Goal: Task Accomplishment & Management: Complete application form

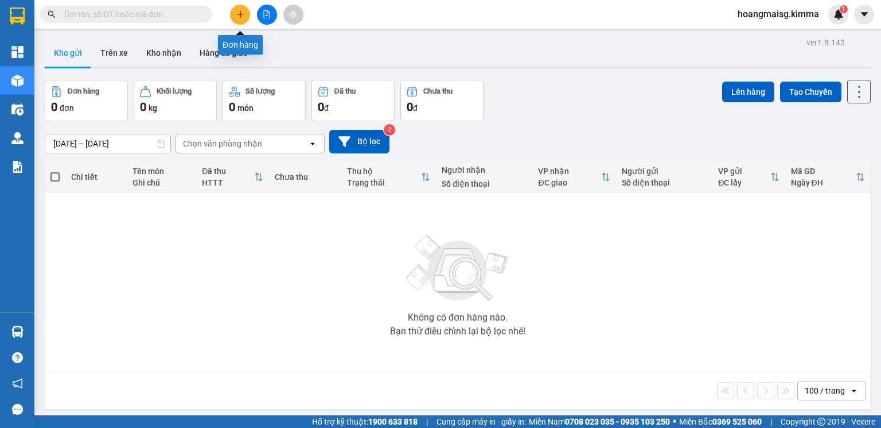
click at [244, 14] on icon "plus" at bounding box center [240, 14] width 8 height 8
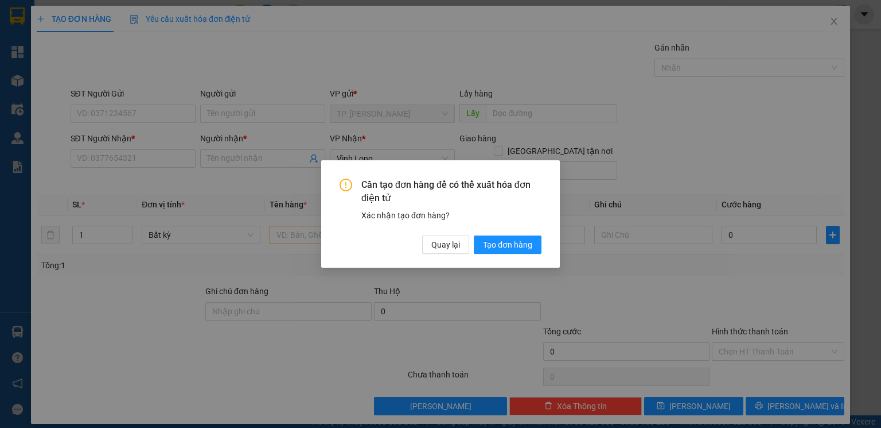
click at [459, 254] on div "Cần tạo đơn hàng để có thể xuất hóa đơn điện tử Xác nhận tạo đơn hàng? Quay lại…" at bounding box center [440, 213] width 239 height 107
click at [432, 247] on span "Quay lại" at bounding box center [446, 244] width 29 height 13
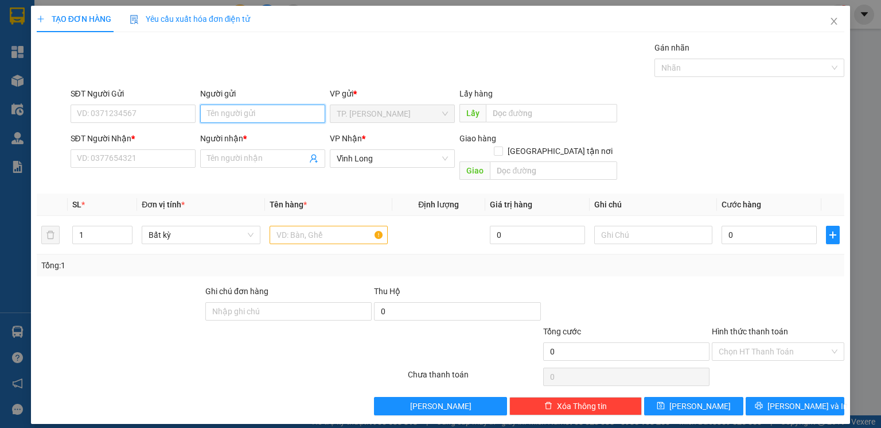
click at [279, 117] on input "Người gửi" at bounding box center [262, 113] width 125 height 18
type input "BÁN"
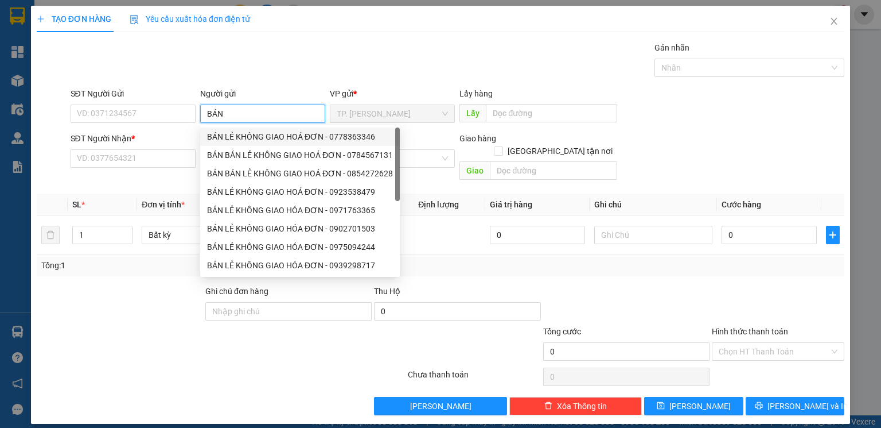
click at [255, 135] on div "BÁN LẺ KHÔNG GIAO HOÁ ĐƠN - 0778363346" at bounding box center [300, 136] width 186 height 13
type input "0778363346"
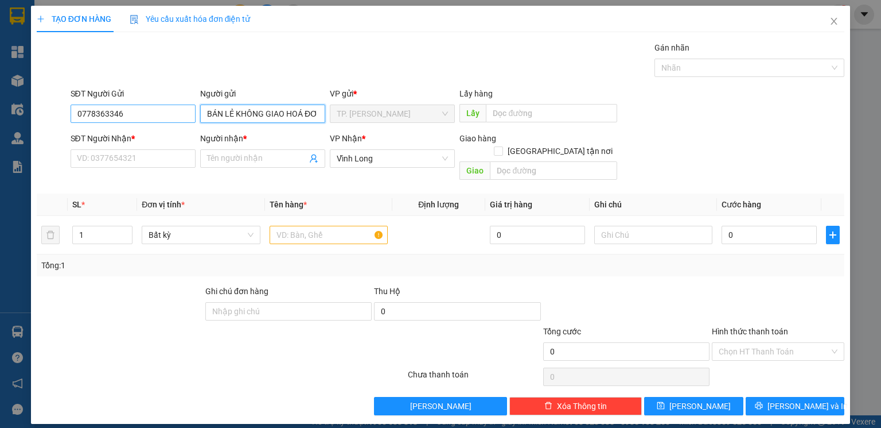
type input "BÁN LẺ KHÔNG GIAO HOÁ ĐƠN"
drag, startPoint x: 104, startPoint y: 113, endPoint x: 30, endPoint y: 105, distance: 75.0
click at [33, 105] on div "TẠO ĐƠN HÀNG Yêu cầu xuất hóa đơn điện tử Transit Pickup Surcharge Ids Transit …" at bounding box center [441, 215] width 820 height 418
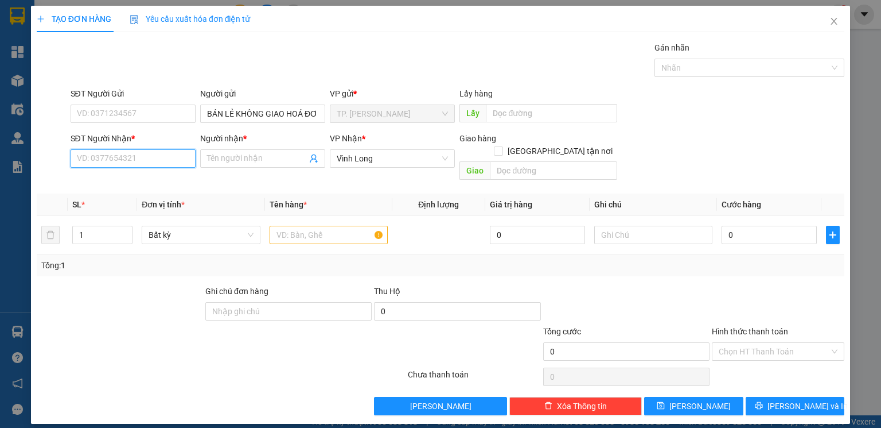
click at [149, 154] on input "SĐT Người Nhận *" at bounding box center [133, 158] width 125 height 18
click at [307, 230] on input "text" at bounding box center [329, 235] width 118 height 18
type input "G"
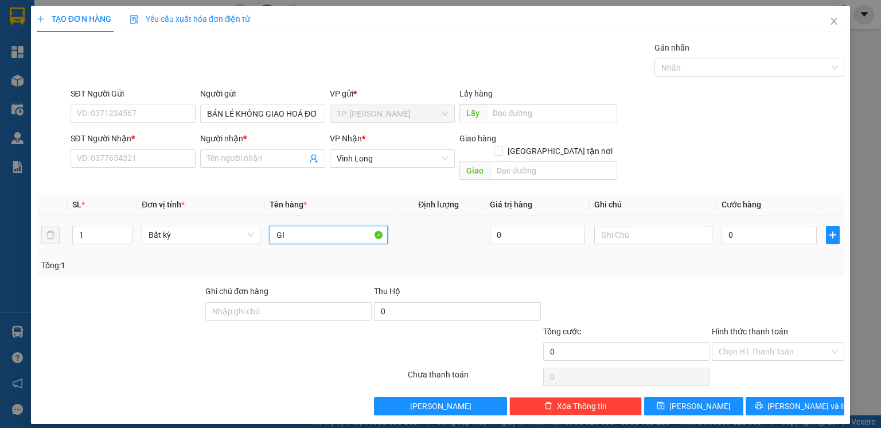
type input "G"
type input "GIỎ"
type input "QUYEN"
click at [156, 161] on input "SĐT Người Nhận *" at bounding box center [133, 158] width 125 height 18
click at [123, 228] on span "up" at bounding box center [126, 231] width 7 height 7
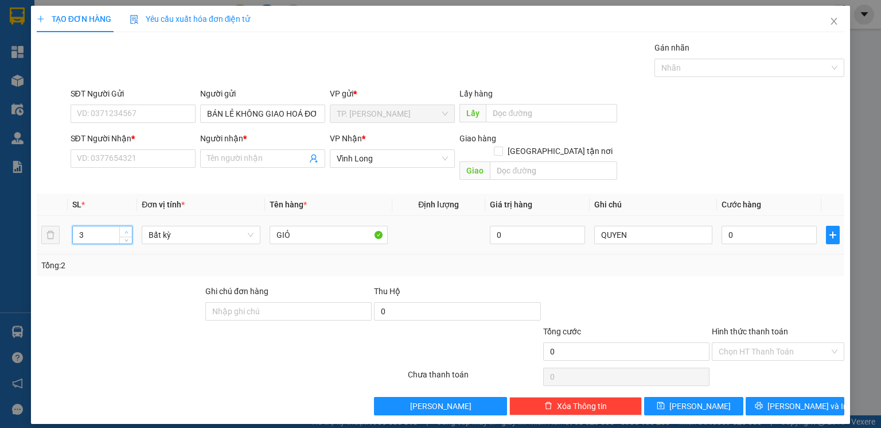
click at [123, 228] on span "up" at bounding box center [126, 231] width 7 height 7
type input "4"
click at [123, 228] on span "up" at bounding box center [126, 231] width 7 height 7
click at [121, 294] on div at bounding box center [120, 305] width 169 height 40
click at [112, 161] on input "SĐT Người Nhận *" at bounding box center [133, 158] width 125 height 18
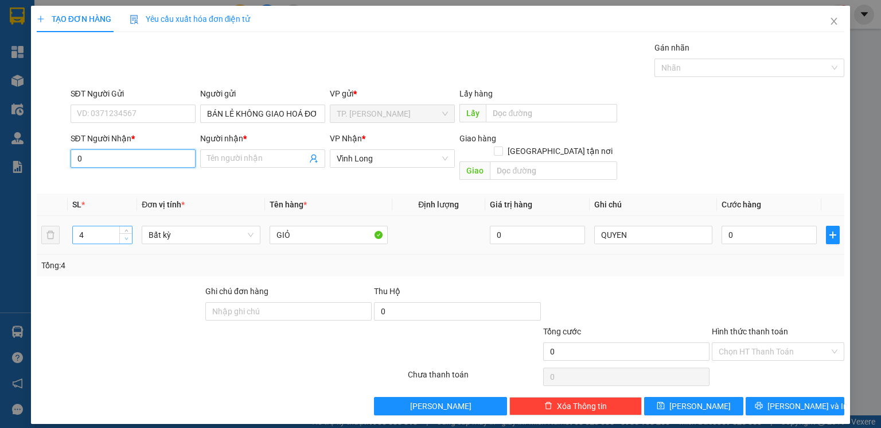
type input "0"
click at [125, 236] on icon "down" at bounding box center [127, 238] width 4 height 4
click at [127, 236] on icon "down" at bounding box center [127, 238] width 4 height 4
type input "3"
click at [124, 228] on span "up" at bounding box center [126, 231] width 7 height 7
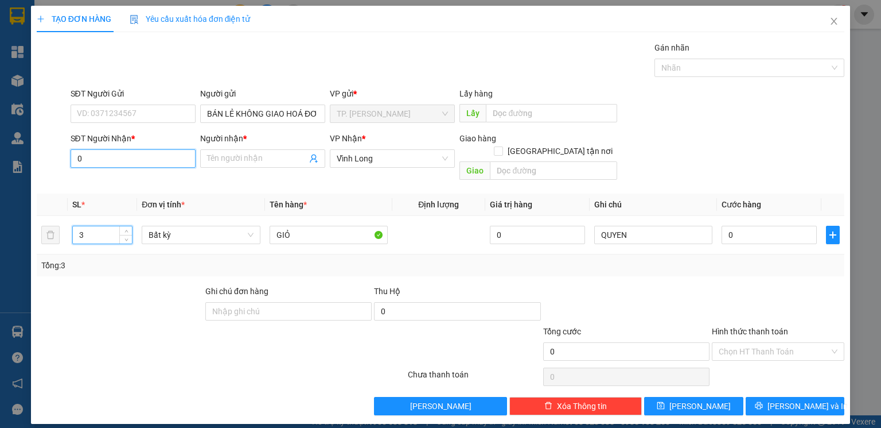
click at [134, 166] on input "0" at bounding box center [133, 158] width 125 height 18
drag, startPoint x: 83, startPoint y: 159, endPoint x: 48, endPoint y: 160, distance: 35.0
click at [49, 160] on div "SĐT Người Nhận * 00706512379 00706512379 Người nhận * Tên người nhận VP Nhận * …" at bounding box center [441, 158] width 810 height 53
type input "0706512379"
click at [134, 178] on div "0706512379 - OANH" at bounding box center [132, 181] width 111 height 13
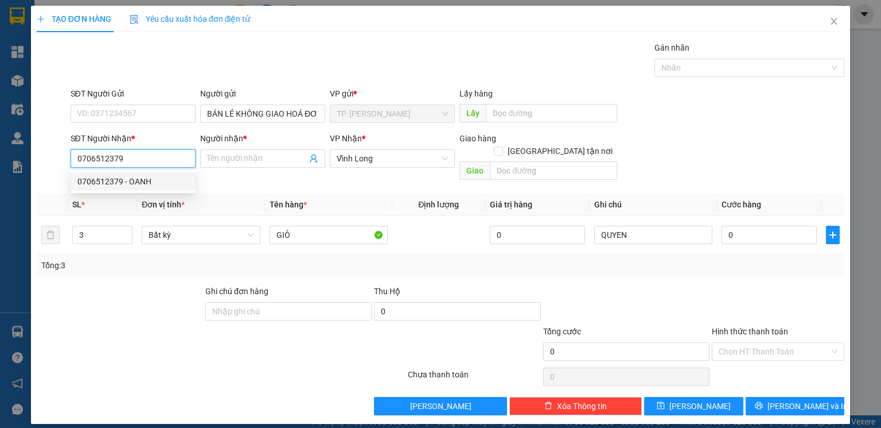
type input "OANH"
type input "0706512379"
click at [163, 288] on div at bounding box center [120, 305] width 169 height 40
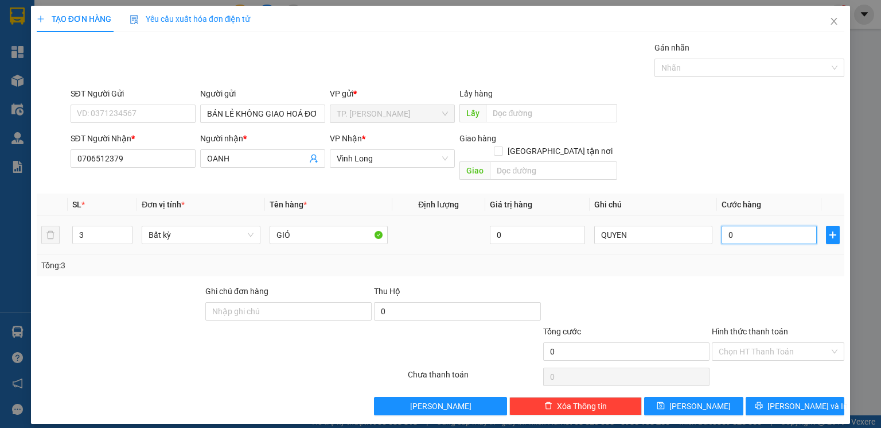
click at [760, 230] on input "0" at bounding box center [769, 235] width 95 height 18
type input "6"
type input "60"
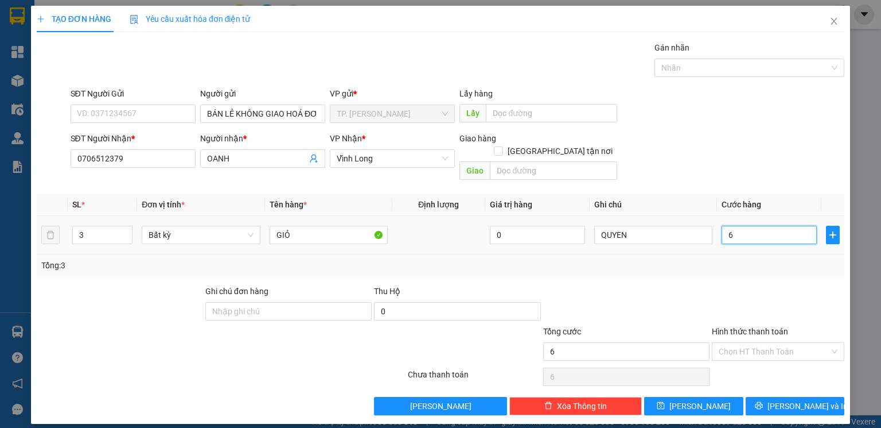
type input "60"
type input "60.000"
click at [770, 259] on div "Tổng: 3" at bounding box center [440, 265] width 799 height 13
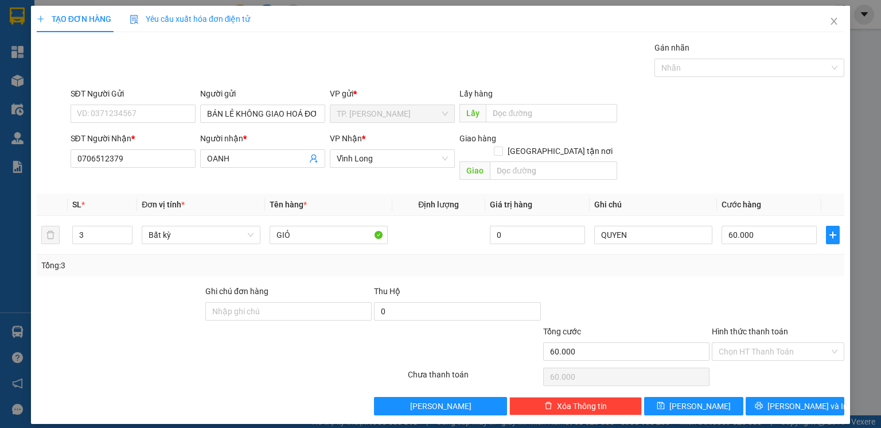
click at [755, 350] on div "Hình thức thanh toán Chọn HT Thanh Toán" at bounding box center [778, 345] width 133 height 40
click at [772, 343] on input "Hình thức thanh toán" at bounding box center [774, 351] width 111 height 17
click at [770, 361] on div "Tại văn phòng" at bounding box center [778, 361] width 119 height 13
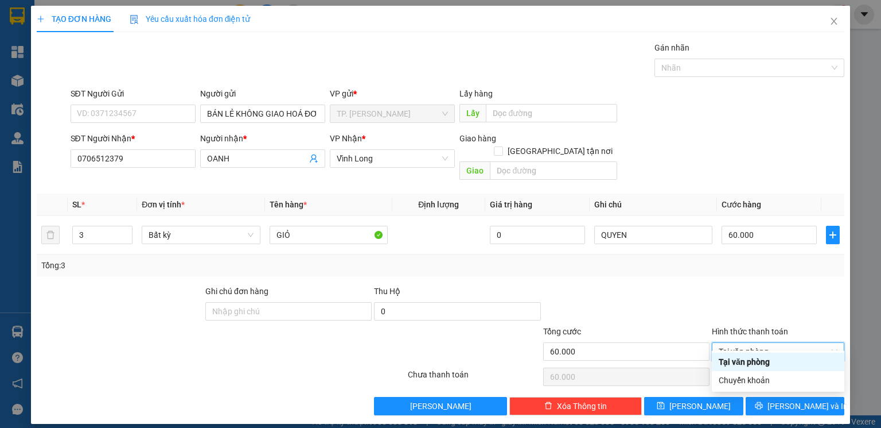
type input "0"
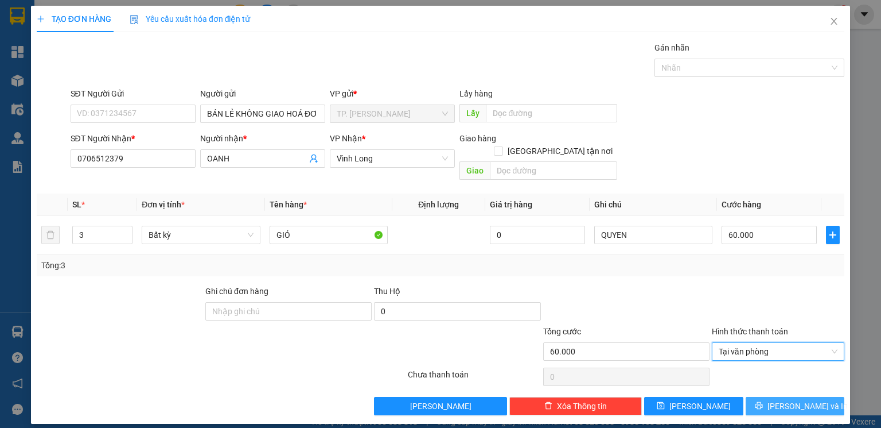
click at [774, 397] on button "[PERSON_NAME] và In" at bounding box center [795, 406] width 99 height 18
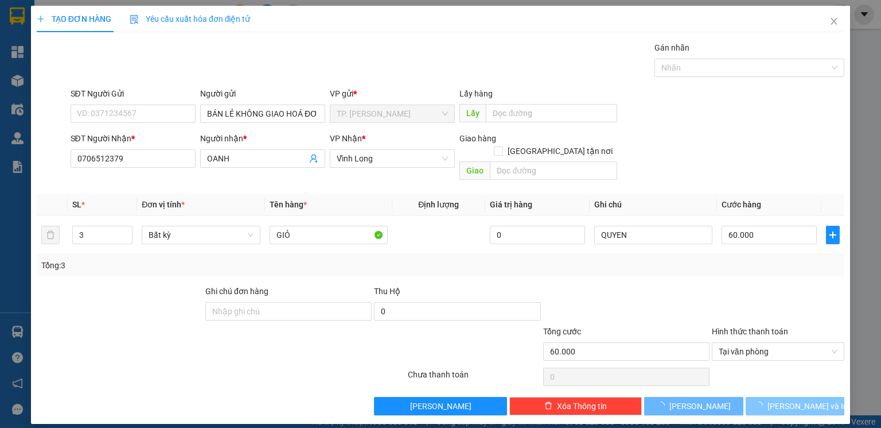
click at [774, 385] on main at bounding box center [440, 207] width 881 height 415
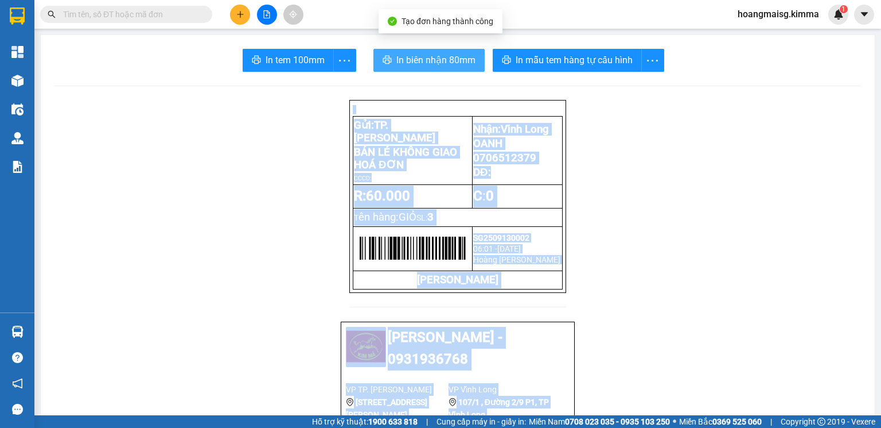
click at [421, 59] on span "In biên nhận 80mm" at bounding box center [436, 60] width 79 height 14
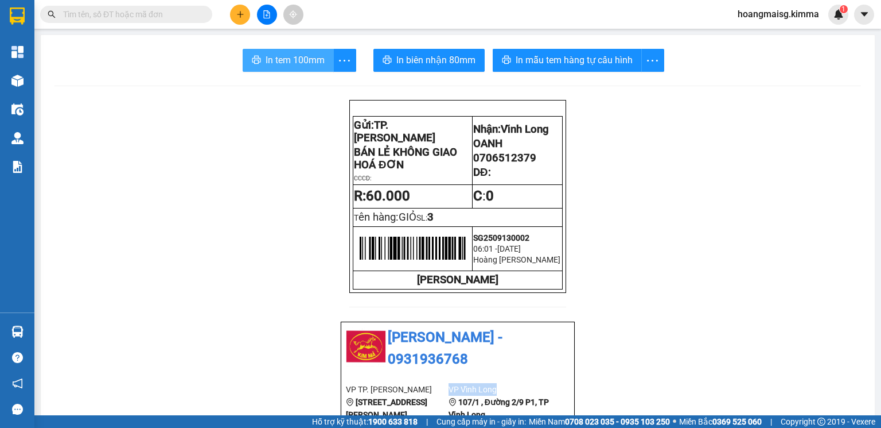
click at [297, 54] on span "In tem 100mm" at bounding box center [295, 60] width 59 height 14
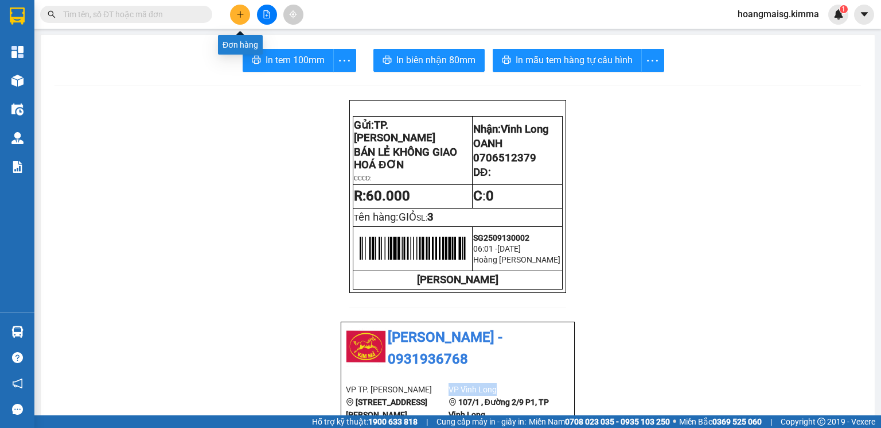
click at [235, 16] on button at bounding box center [240, 15] width 20 height 20
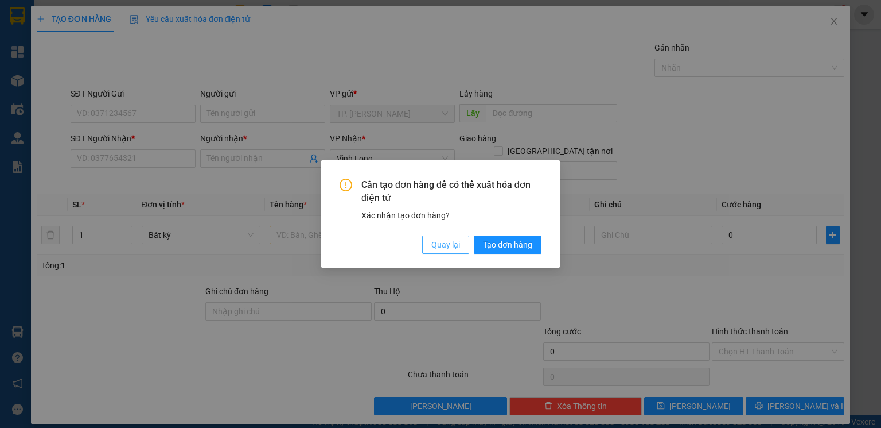
drag, startPoint x: 455, startPoint y: 253, endPoint x: 382, endPoint y: 168, distance: 111.9
click at [453, 253] on button "Quay lại" at bounding box center [445, 244] width 47 height 18
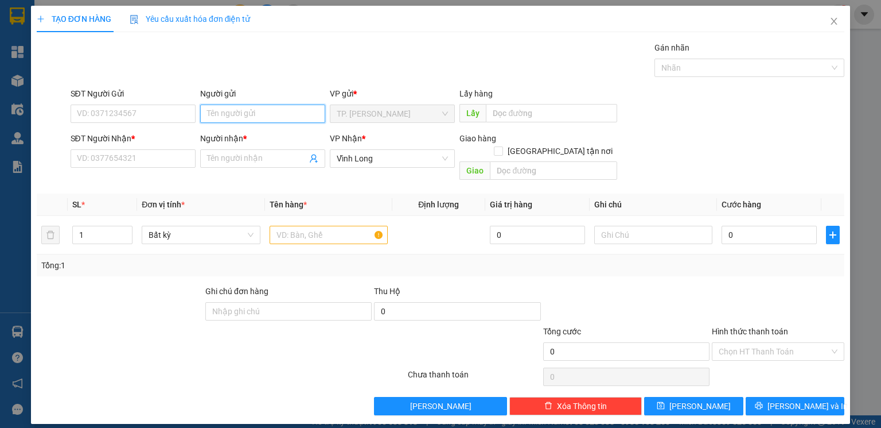
click at [253, 115] on input "Người gửi" at bounding box center [262, 113] width 125 height 18
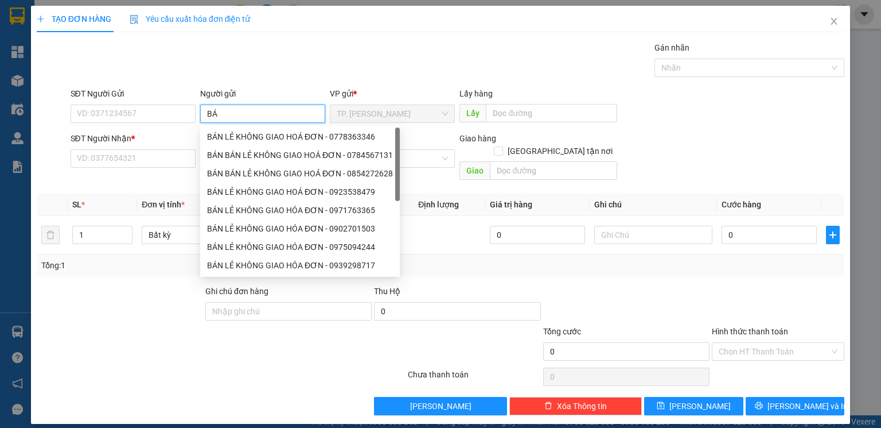
type input "BÁN"
click at [251, 141] on div "BÁN LẺ KHÔNG GIAO HOÁ ĐƠN - 0778363346" at bounding box center [300, 136] width 186 height 13
type input "0778363346"
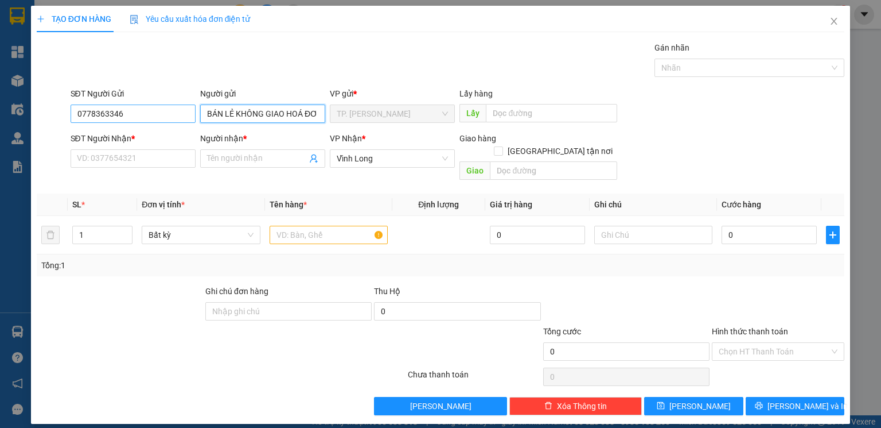
type input "BÁN LẺ KHÔNG GIAO HOÁ ĐƠN"
drag, startPoint x: 133, startPoint y: 114, endPoint x: 3, endPoint y: 109, distance: 129.2
click at [3, 109] on div "TẠO ĐƠN HÀNG Yêu cầu xuất hóa đơn điện tử Transit Pickup Surcharge Ids Transit …" at bounding box center [440, 214] width 881 height 428
click at [296, 226] on input "text" at bounding box center [329, 235] width 118 height 18
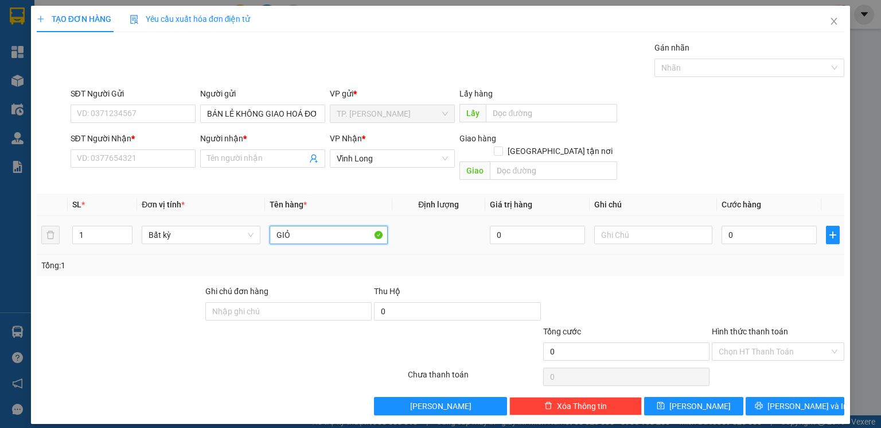
type input "GIỎ"
type input "QUYÊN"
click at [160, 155] on input "SĐT Người Nhận *" at bounding box center [133, 158] width 125 height 18
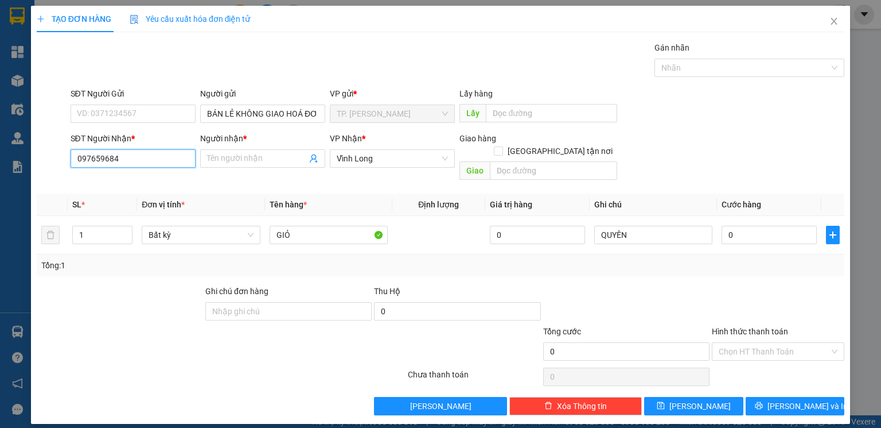
type input "0976596849"
click at [153, 179] on div "0976596849 - TÂM" at bounding box center [132, 181] width 111 height 13
type input "TÂM"
type input "0976596849"
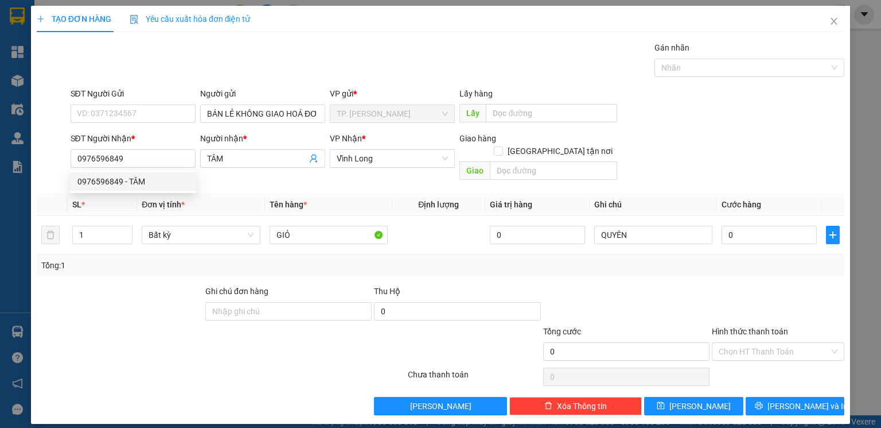
click at [153, 259] on div "Tổng: 1" at bounding box center [191, 265] width 300 height 13
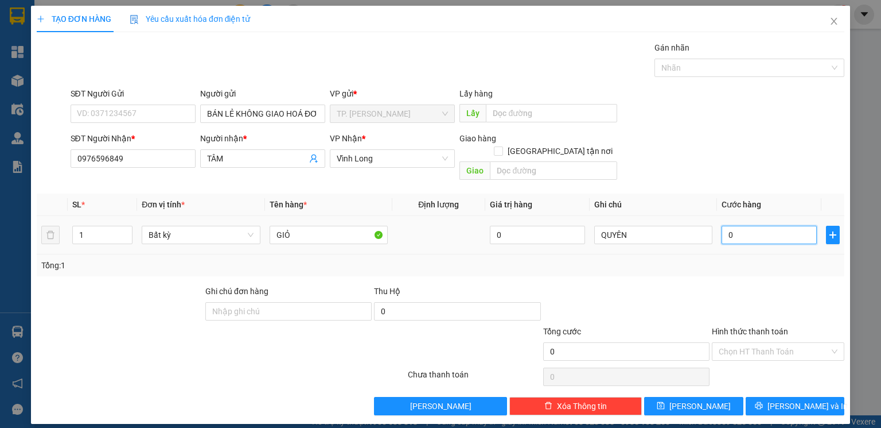
click at [739, 226] on input "0" at bounding box center [769, 235] width 95 height 18
type input "3"
type input "30"
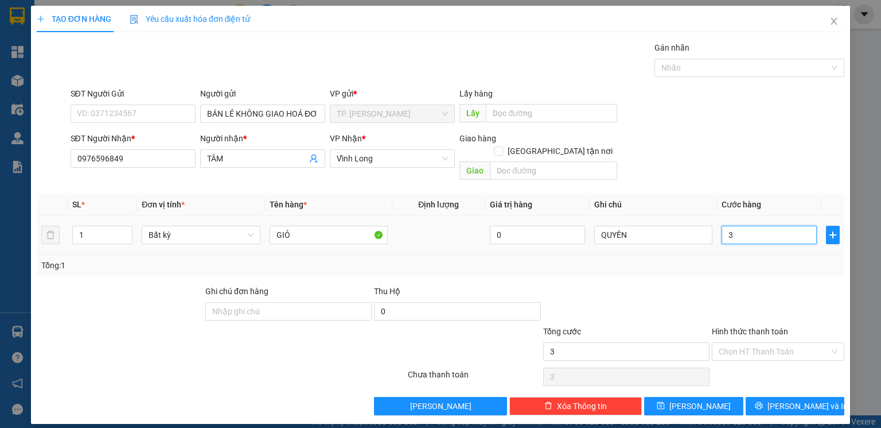
type input "30"
type input "30.000"
click at [742, 260] on div "Tổng: 1" at bounding box center [441, 265] width 808 height 22
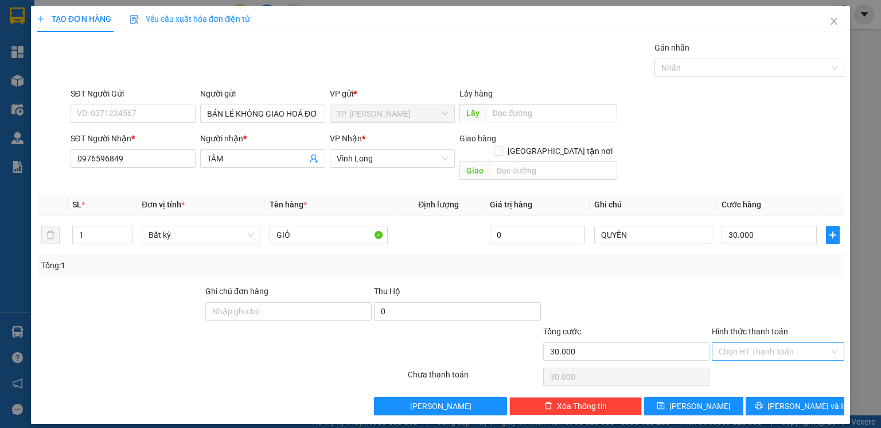
click at [740, 343] on input "Hình thức thanh toán" at bounding box center [774, 351] width 111 height 17
drag, startPoint x: 742, startPoint y: 352, endPoint x: 763, endPoint y: 380, distance: 34.4
click at [742, 355] on div "Tại văn phòng" at bounding box center [778, 361] width 133 height 18
type input "0"
click at [788, 399] on span "[PERSON_NAME] và In" at bounding box center [808, 405] width 80 height 13
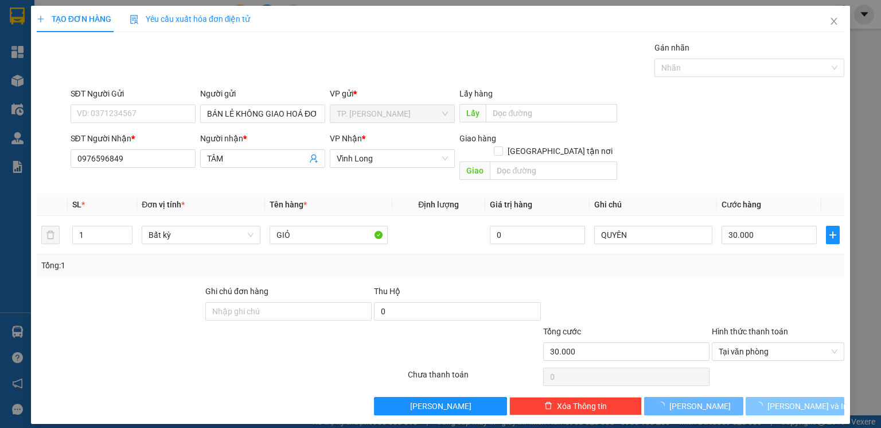
click at [788, 399] on span "[PERSON_NAME] và In" at bounding box center [808, 405] width 80 height 13
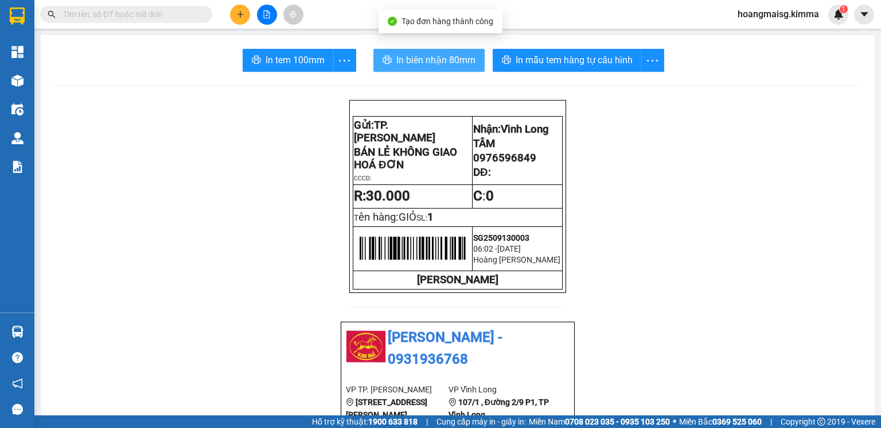
click at [449, 63] on span "In biên nhận 80mm" at bounding box center [436, 60] width 79 height 14
drag, startPoint x: 449, startPoint y: 63, endPoint x: 364, endPoint y: 50, distance: 86.0
click at [448, 64] on span "In biên nhận 80mm" at bounding box center [436, 60] width 79 height 14
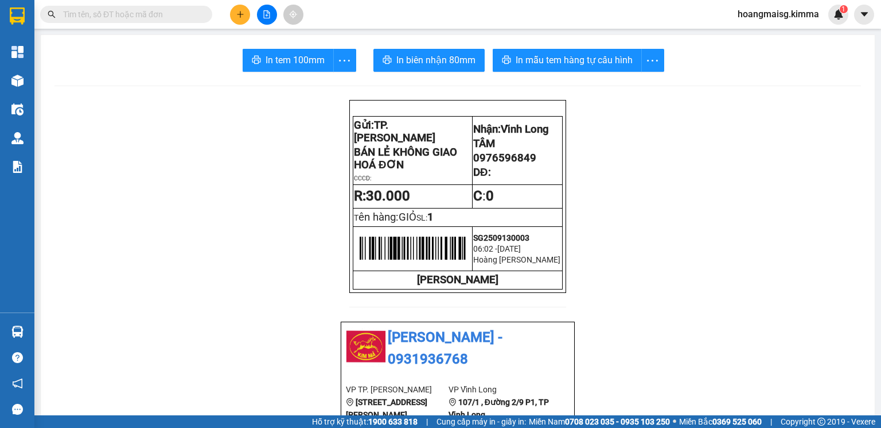
click at [266, 57] on span "In tem 100mm" at bounding box center [295, 60] width 59 height 14
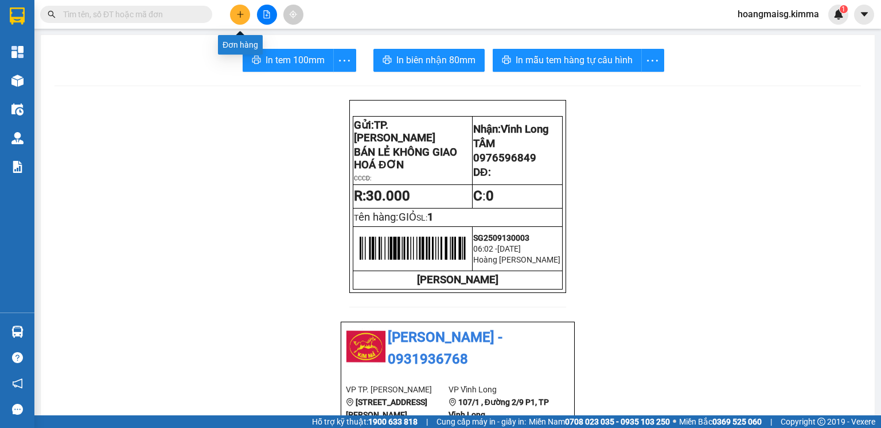
click at [250, 18] on div at bounding box center [267, 15] width 86 height 20
click at [240, 13] on icon "plus" at bounding box center [240, 14] width 8 height 8
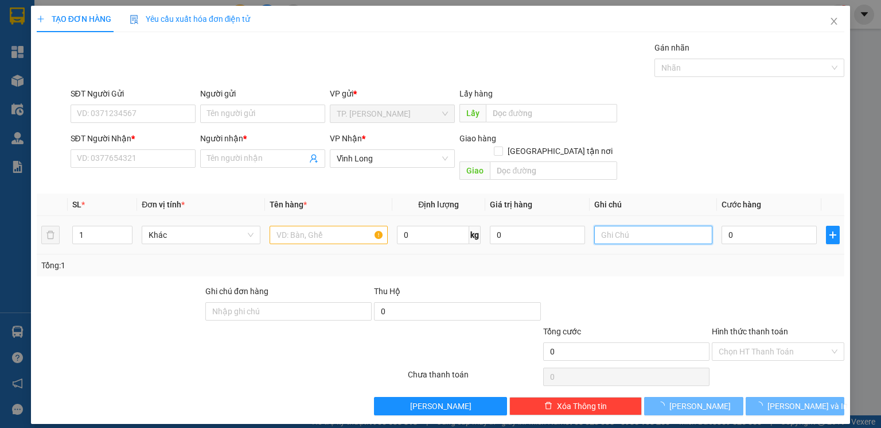
click at [696, 226] on input "text" at bounding box center [654, 235] width 118 height 18
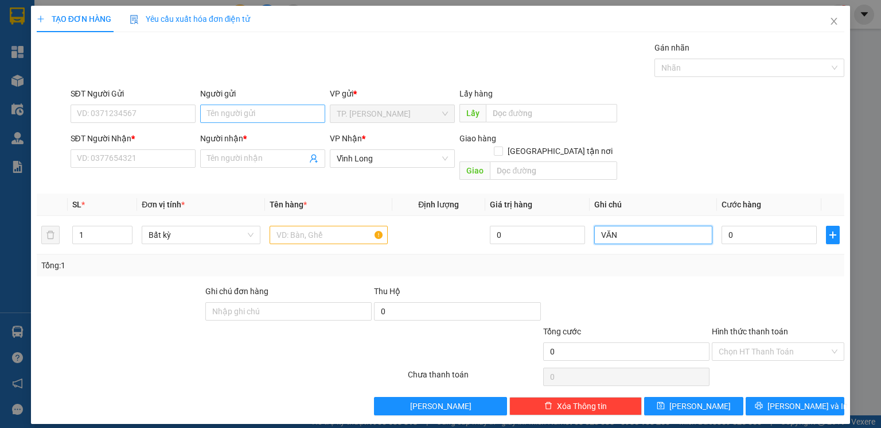
type input "VĂN"
click at [261, 113] on input "Người gửi" at bounding box center [262, 113] width 125 height 18
type input "B"
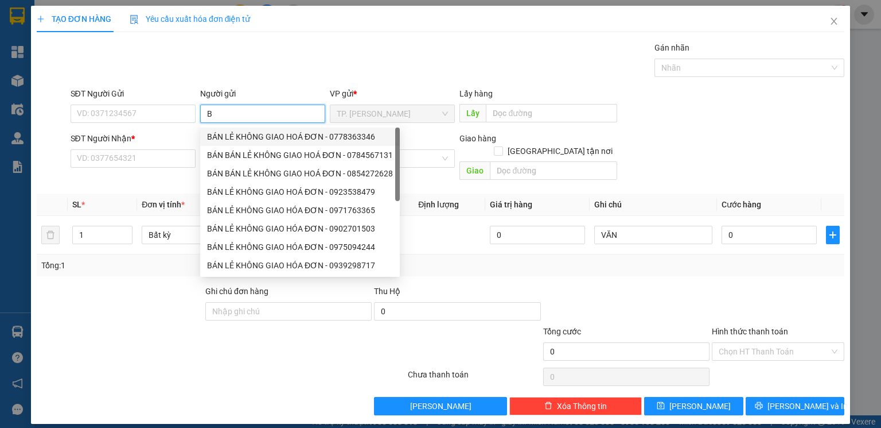
click at [262, 135] on div "BÁN LẺ KHÔNG GIAO HOÁ ĐƠN - 0778363346" at bounding box center [300, 136] width 186 height 13
type input "0778363346"
type input "BÁN LẺ KHÔNG GIAO HOÁ ĐƠN"
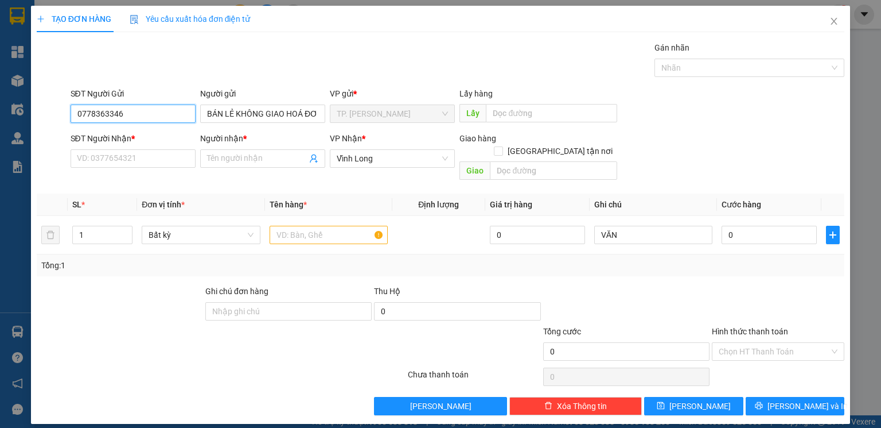
click at [175, 113] on input "0778363346" at bounding box center [133, 113] width 125 height 18
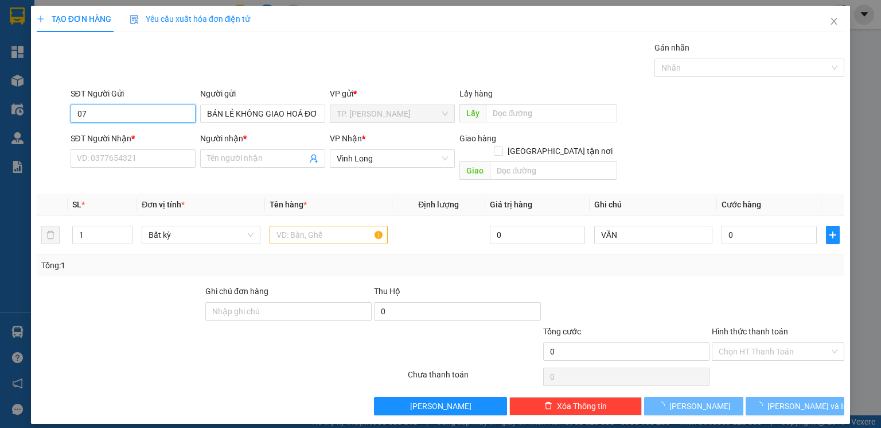
type input "0"
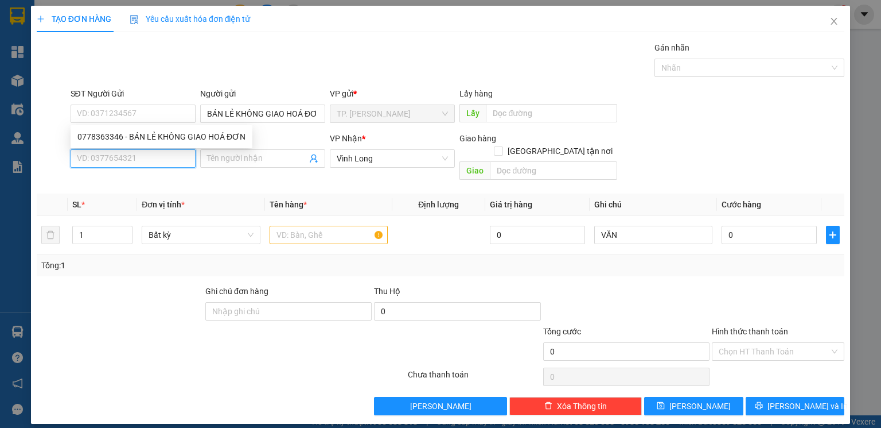
click at [132, 159] on input "SĐT Người Nhận *" at bounding box center [133, 158] width 125 height 18
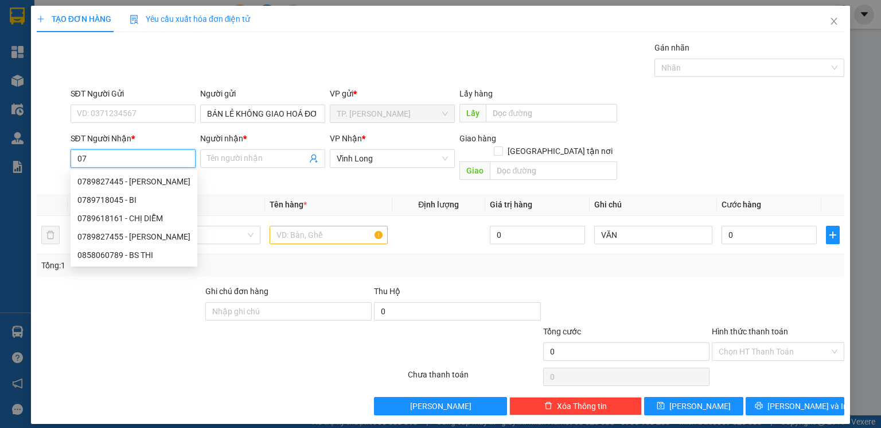
type input "0"
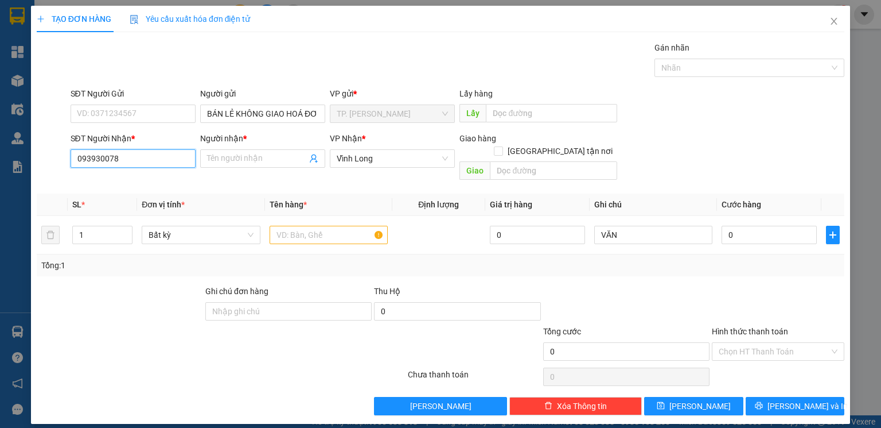
type input "0939300789"
click at [134, 190] on div "0939300789 - [PERSON_NAME]" at bounding box center [134, 181] width 127 height 18
type input "ANH HOÀNG"
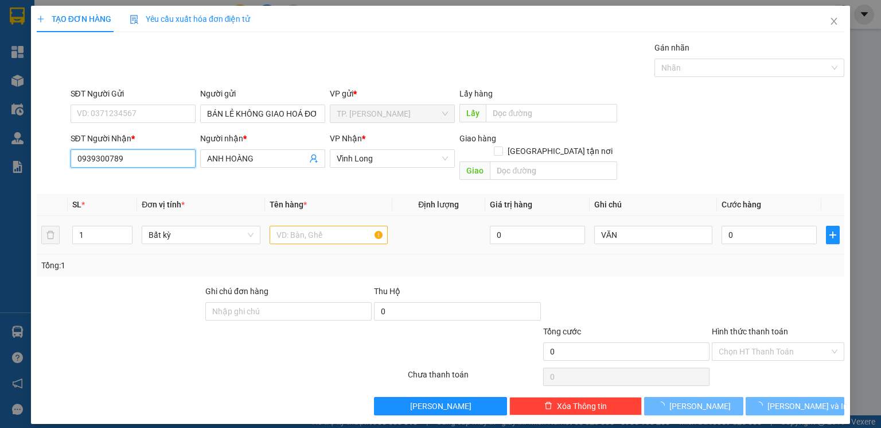
type input "0939300789"
click at [307, 226] on input "text" at bounding box center [329, 235] width 118 height 18
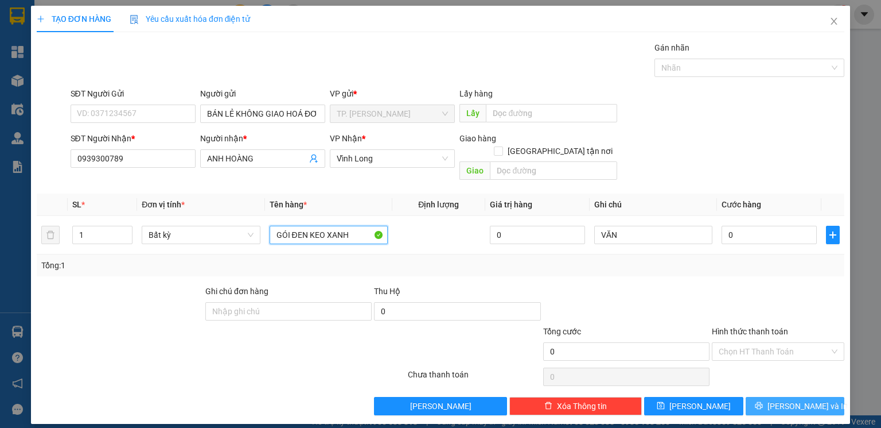
type input "GÓI ĐEN KEO XANH"
click at [786, 399] on span "[PERSON_NAME] và In" at bounding box center [808, 405] width 80 height 13
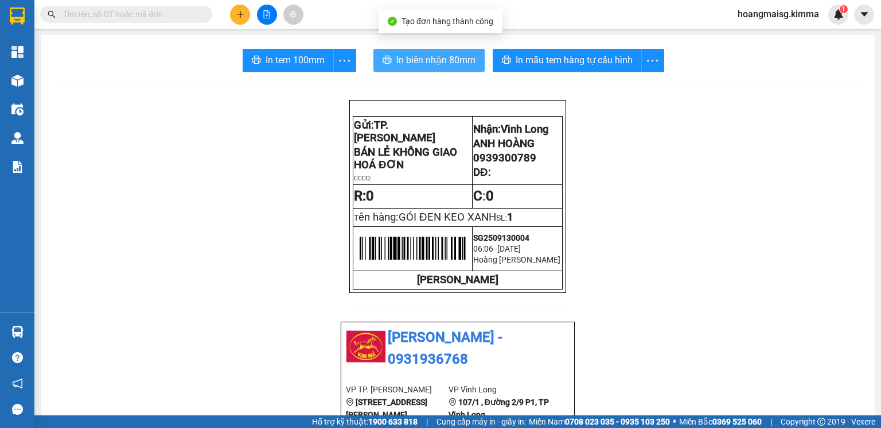
click at [411, 53] on span "In biên nhận 80mm" at bounding box center [436, 60] width 79 height 14
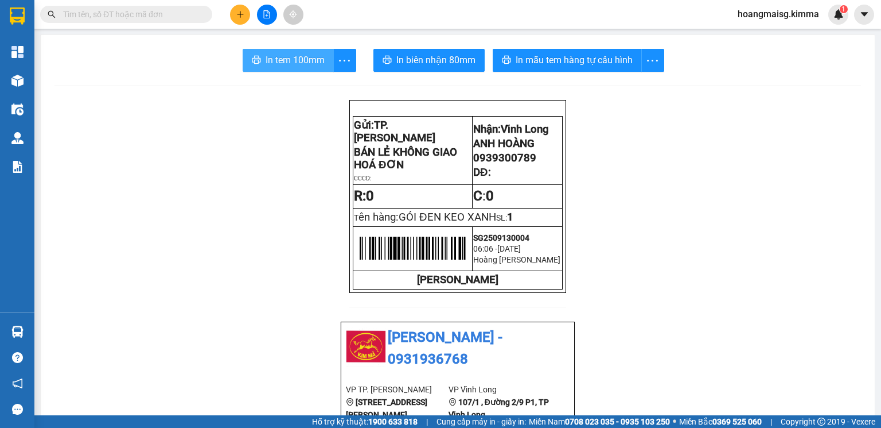
click at [292, 57] on span "In tem 100mm" at bounding box center [295, 60] width 59 height 14
click at [235, 6] on button at bounding box center [240, 15] width 20 height 20
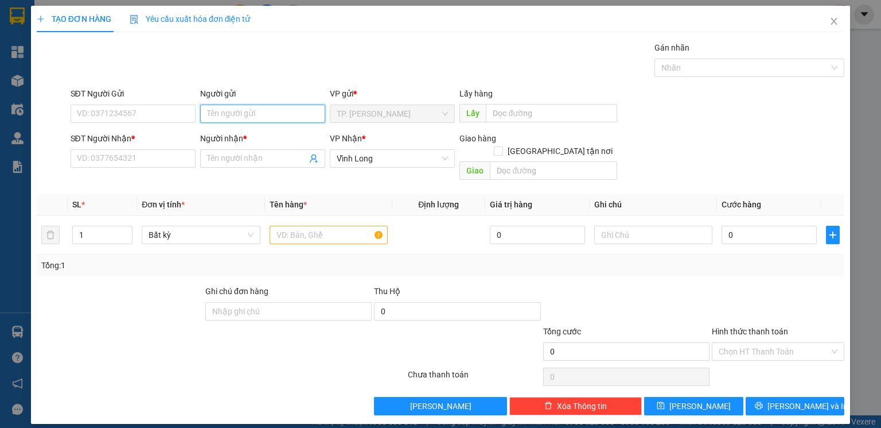
click at [234, 121] on input "Người gửi" at bounding box center [262, 113] width 125 height 18
type input "B"
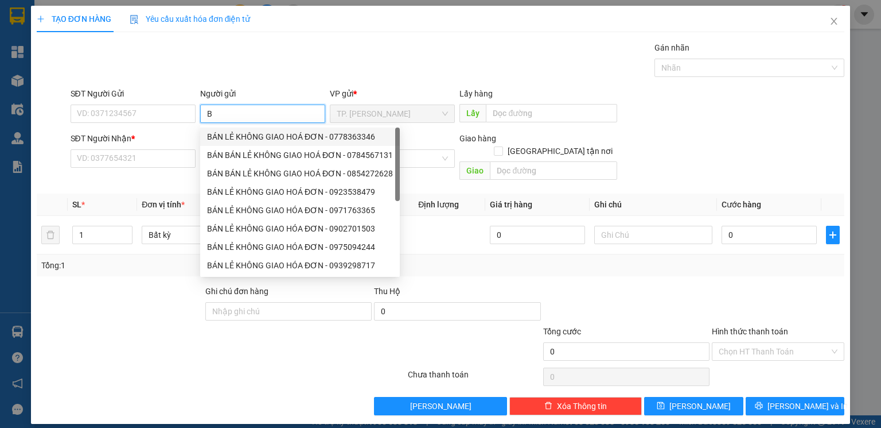
click at [255, 135] on div "BÁN LẺ KHÔNG GIAO HOÁ ĐƠN - 0778363346" at bounding box center [300, 136] width 186 height 13
type input "0778363346"
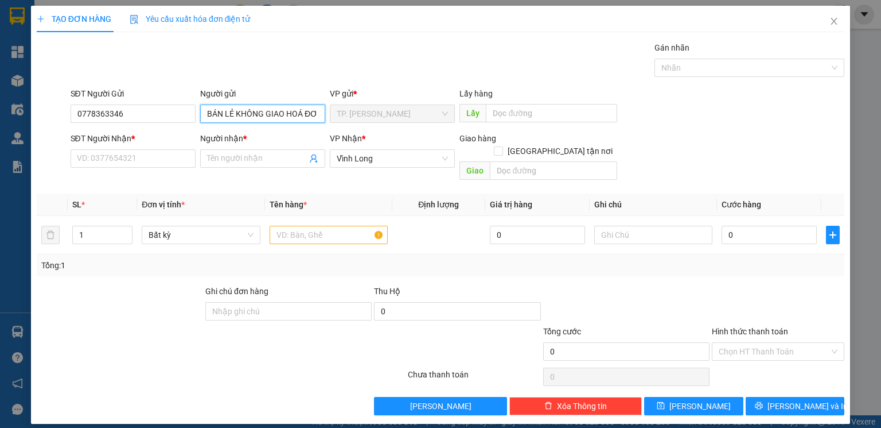
type input "BÁN LẺ KHÔNG GIAO HOÁ ĐƠN"
click at [56, 119] on div "SĐT Người Gửi 0778363346 Người gửi BÁN LẺ KHÔNG GIAO HOÁ ĐƠN BÁN LẺ KHÔNG GIAO …" at bounding box center [441, 107] width 810 height 40
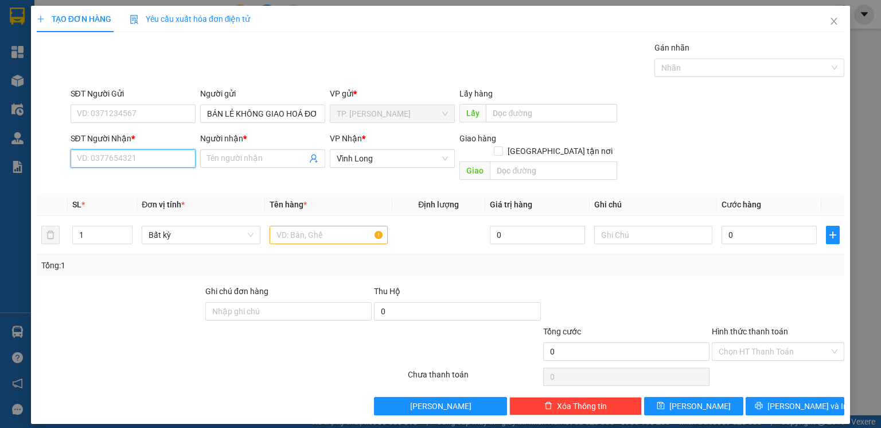
click at [176, 165] on input "SĐT Người Nhận *" at bounding box center [133, 158] width 125 height 18
type input "0789654533"
click at [240, 154] on input "Người nhận *" at bounding box center [257, 158] width 100 height 13
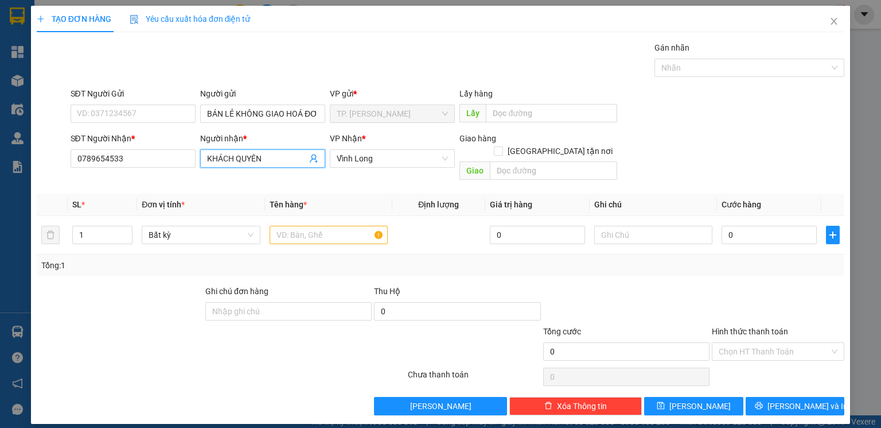
click at [248, 165] on span "KHÁCH QUYÊN" at bounding box center [262, 158] width 125 height 18
click at [247, 161] on input "KHÁCH QUYÊN" at bounding box center [257, 158] width 100 height 13
click at [249, 162] on input "KHÁCH QUYÊN" at bounding box center [257, 158] width 100 height 13
click at [251, 160] on input "KHÁCH QUYÊN" at bounding box center [257, 158] width 100 height 13
type input "KHÁCH QUÊN"
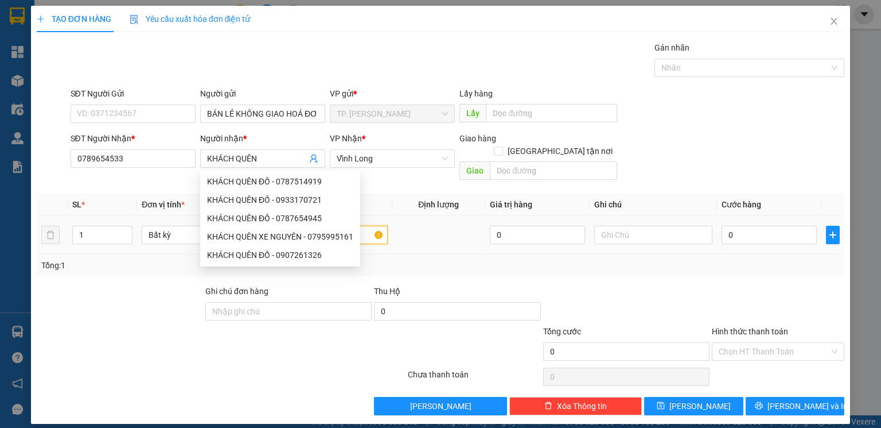
click at [335, 218] on body "Kết quả tìm kiếm ( 0 ) Bộ lọc Ngày tạo đơn gần nhất No Data hoangmaisg.kimma 1 …" at bounding box center [440, 214] width 881 height 428
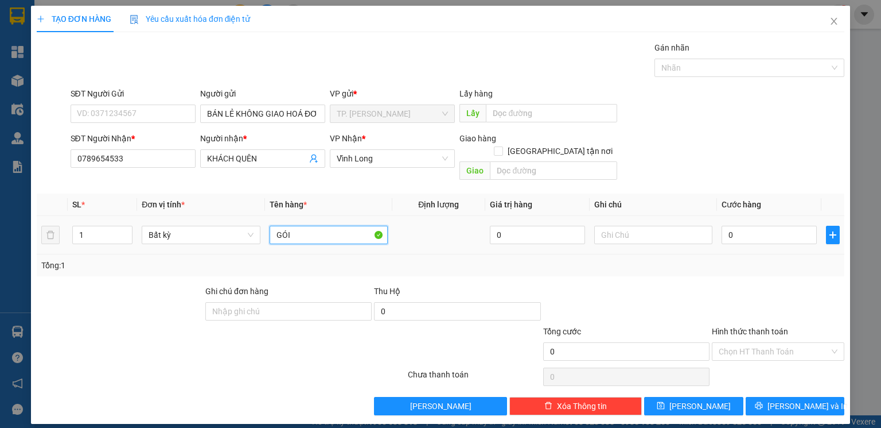
type input "GÓI"
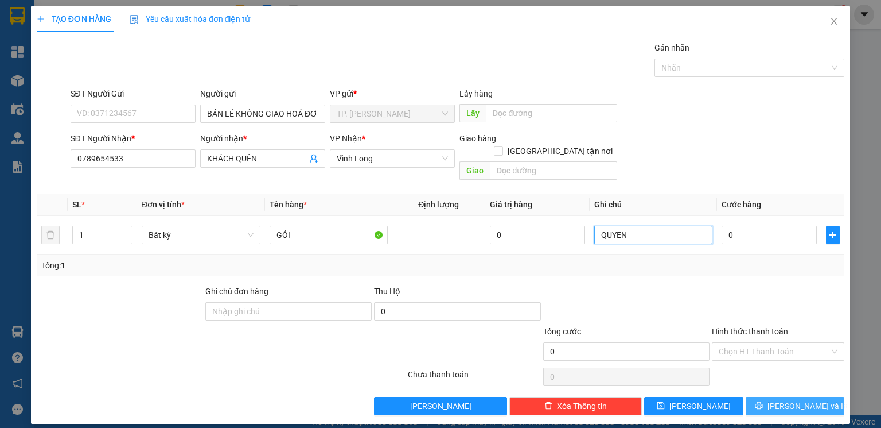
type input "QUYEN"
click at [790, 397] on button "[PERSON_NAME] và In" at bounding box center [795, 406] width 99 height 18
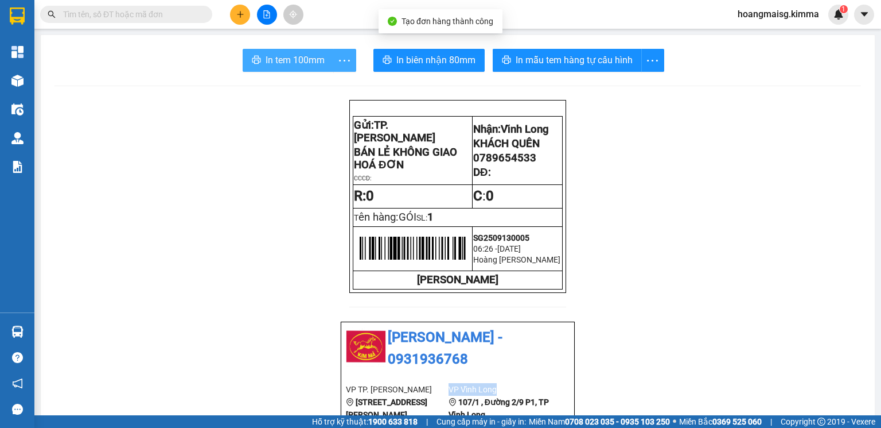
click at [324, 68] on div "In tem 100mm" at bounding box center [300, 60] width 114 height 23
click at [297, 56] on span "In tem 100mm" at bounding box center [295, 60] width 59 height 14
click at [234, 15] on button at bounding box center [240, 15] width 20 height 20
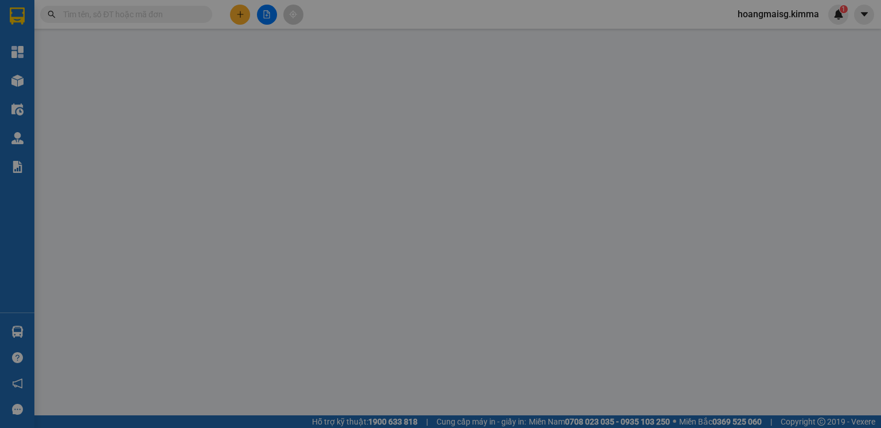
click at [241, 14] on div "TẠO ĐƠN HÀNG Yêu cầu xuất hóa đơn điện tử" at bounding box center [441, 19] width 808 height 26
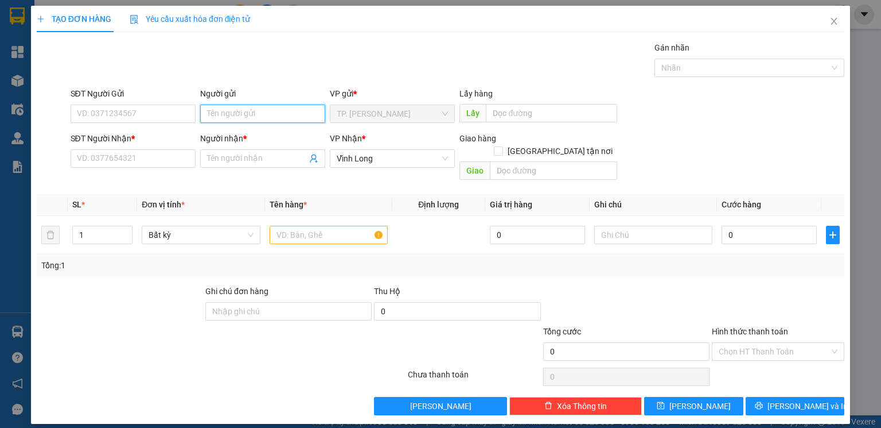
click at [250, 116] on input "Người gửi" at bounding box center [262, 113] width 125 height 18
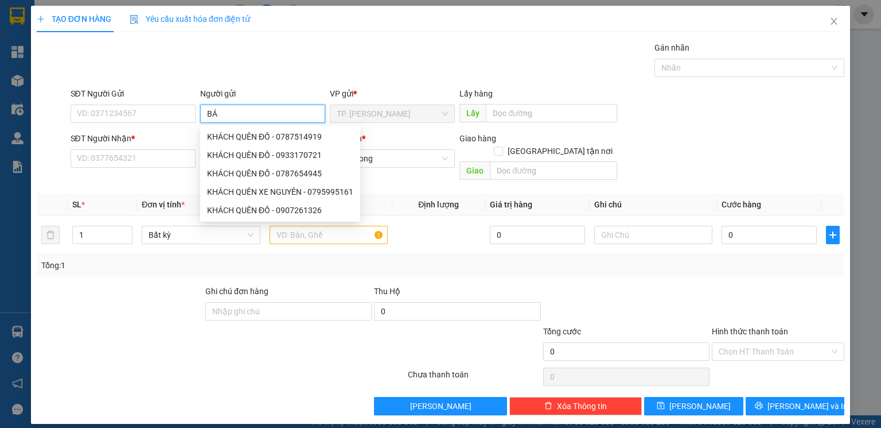
type input "BÁN"
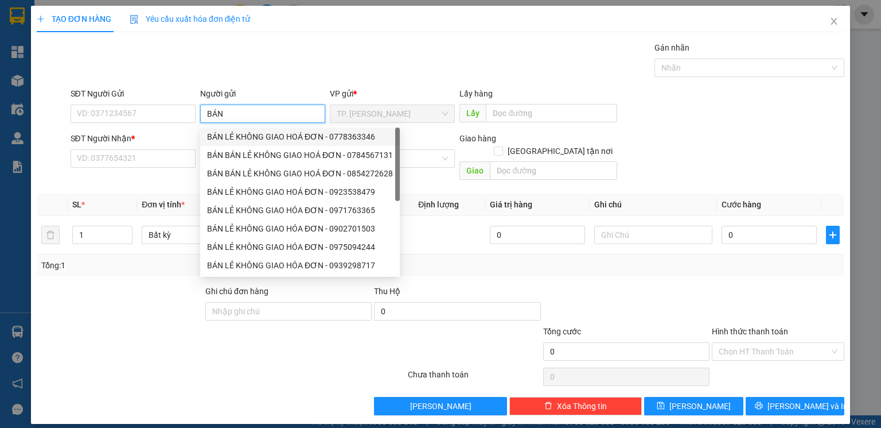
click at [247, 134] on div "BÁN LẺ KHÔNG GIAO HOÁ ĐƠN - 0778363346" at bounding box center [300, 136] width 186 height 13
type input "0778363346"
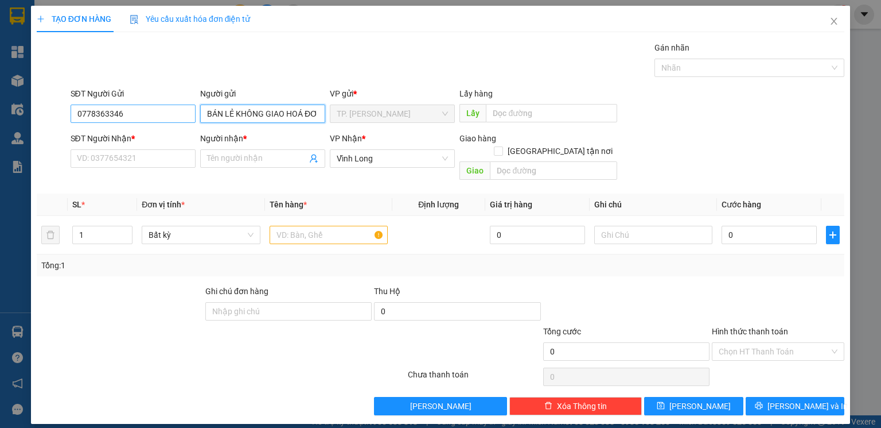
type input "BÁN LẺ KHÔNG GIAO HOÁ ĐƠN"
drag, startPoint x: 173, startPoint y: 116, endPoint x: 0, endPoint y: 125, distance: 173.6
click at [0, 125] on div "TẠO ĐƠN HÀNG Yêu cầu xuất hóa đơn điện tử Transit Pickup Surcharge Ids Transit …" at bounding box center [440, 214] width 881 height 428
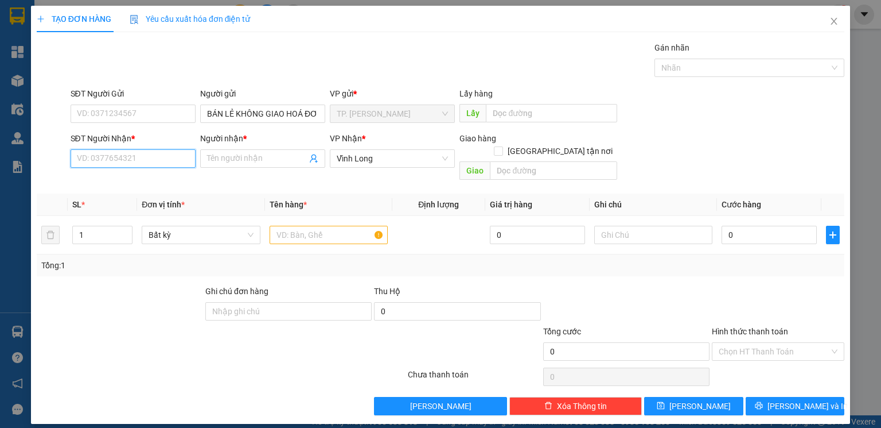
click at [95, 155] on input "SĐT Người Nhận *" at bounding box center [133, 158] width 125 height 18
type input "0939102450"
drag, startPoint x: 140, startPoint y: 181, endPoint x: 139, endPoint y: 243, distance: 62.0
click at [141, 183] on div "0939102450 - TRÂN" at bounding box center [132, 181] width 111 height 13
type input "TRÂN"
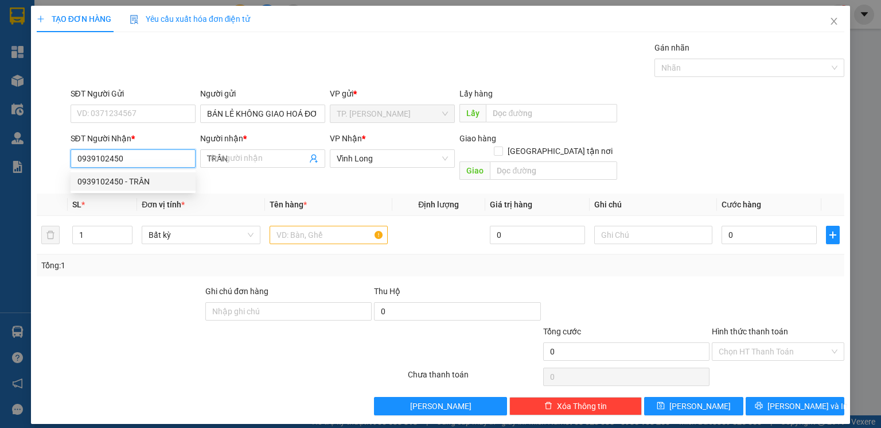
type input "0939102450"
click at [139, 254] on div "Tổng: 1" at bounding box center [441, 265] width 808 height 22
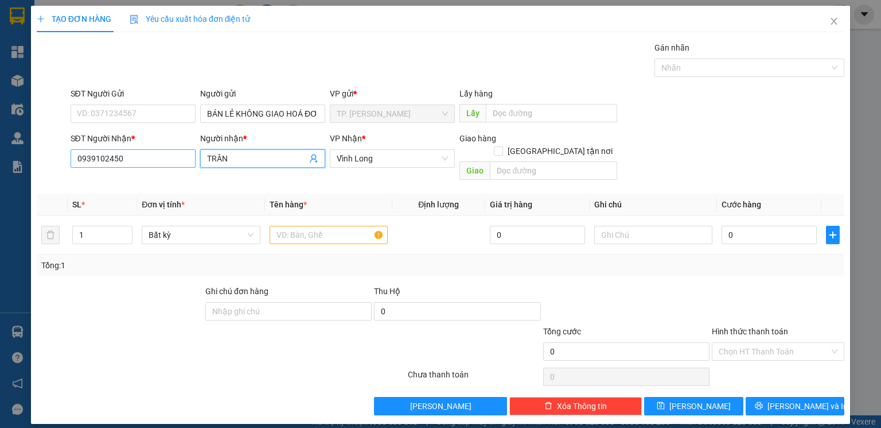
drag, startPoint x: 265, startPoint y: 161, endPoint x: 140, endPoint y: 153, distance: 125.4
click at [147, 153] on div "SĐT Người Nhận * 0939102450 Người nhận * TRÂN TRÂN VP Nhận * Vĩnh Long Giao hà…" at bounding box center [457, 158] width 779 height 53
type input "CHIÊU KÝ"
click at [139, 269] on div "Transit Pickup Surcharge Ids Transit Deliver Surcharge Ids Transit Deliver Surc…" at bounding box center [441, 228] width 808 height 374
click at [326, 226] on input "text" at bounding box center [329, 235] width 118 height 18
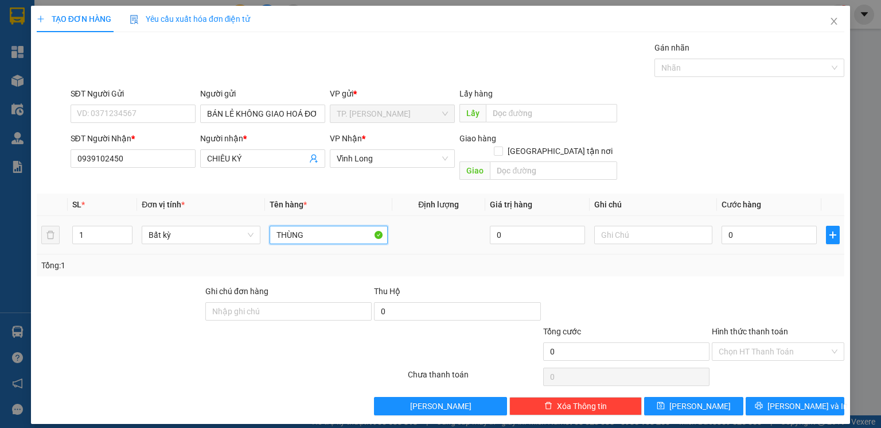
type input "THÙNG"
type input "QUYEN"
click at [776, 405] on div "TẠO ĐƠN HÀNG Yêu cầu xuất hóa đơn điện tử Transit Pickup Surcharge Ids Transit …" at bounding box center [441, 215] width 820 height 418
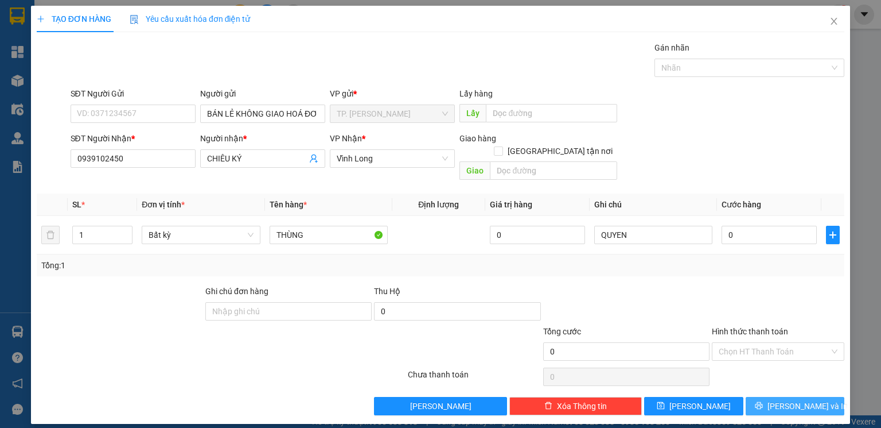
click at [778, 399] on button "[PERSON_NAME] và In" at bounding box center [795, 406] width 99 height 18
click at [764, 400] on icon "loading" at bounding box center [759, 405] width 11 height 11
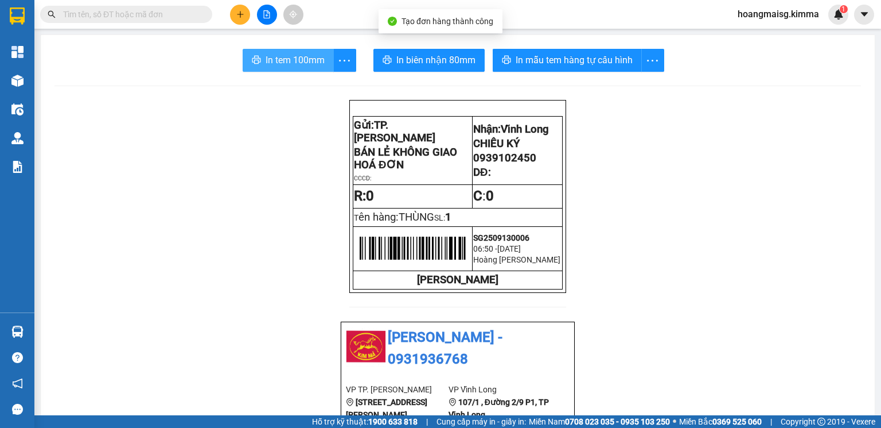
click at [306, 61] on span "In tem 100mm" at bounding box center [295, 60] width 59 height 14
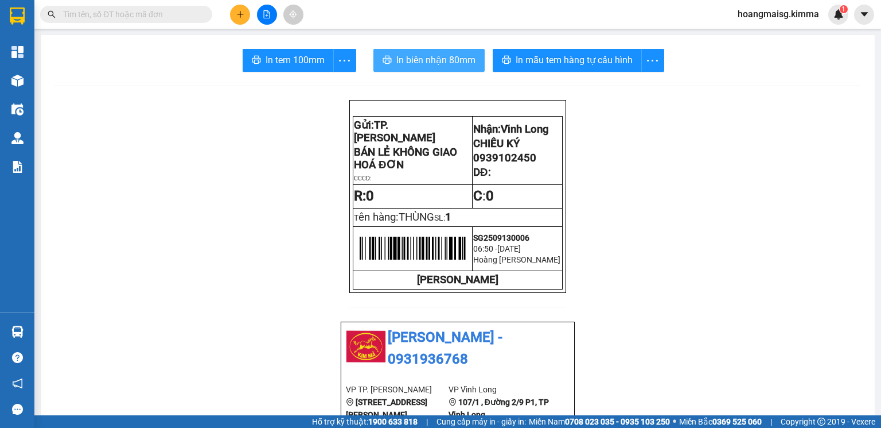
click at [437, 67] on span "In biên nhận 80mm" at bounding box center [436, 60] width 79 height 14
click at [440, 62] on span "In biên nhận 80mm" at bounding box center [436, 60] width 79 height 14
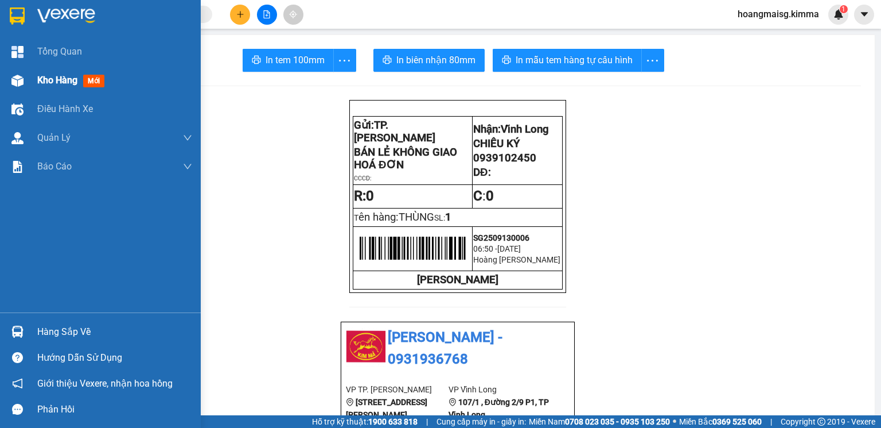
click at [9, 67] on div "Kho hàng mới" at bounding box center [100, 80] width 201 height 29
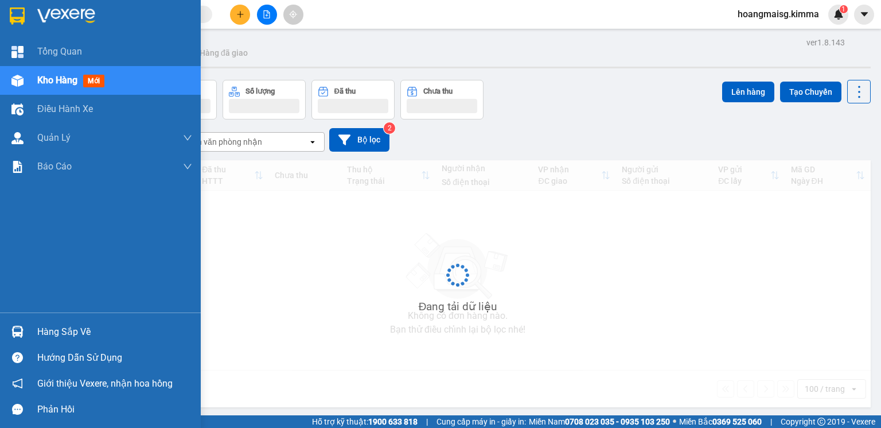
click at [13, 72] on div at bounding box center [17, 81] width 20 height 20
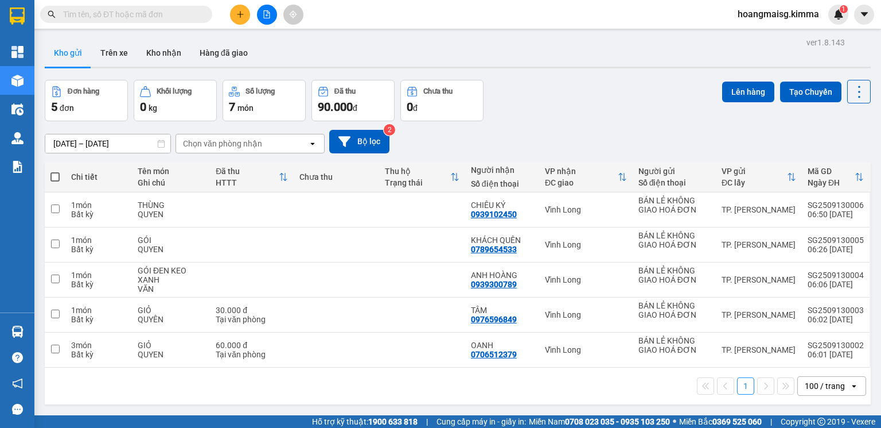
click at [51, 177] on span at bounding box center [55, 176] width 9 height 9
click at [55, 171] on input "checkbox" at bounding box center [55, 171] width 0 height 0
checkbox input "true"
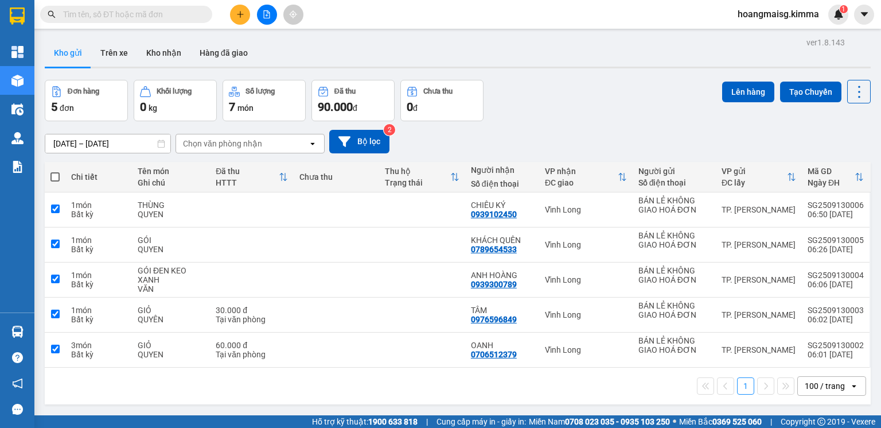
checkbox input "true"
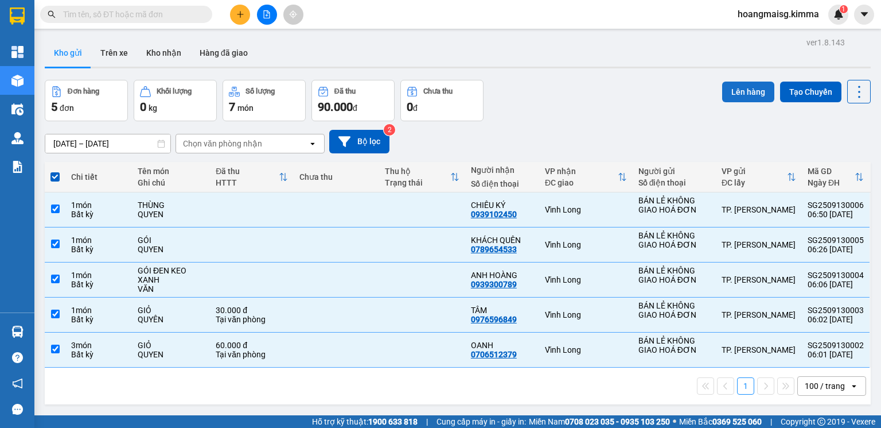
click at [723, 88] on button "Lên hàng" at bounding box center [749, 91] width 52 height 21
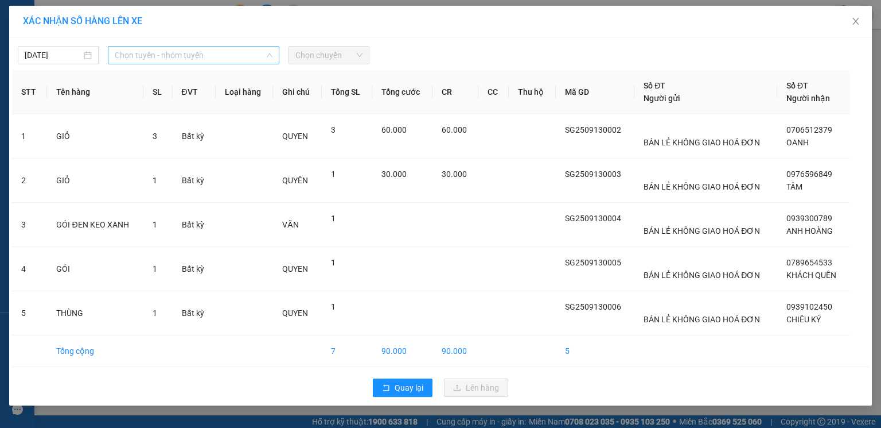
click at [188, 56] on span "Chọn tuyến - nhóm tuyến" at bounding box center [194, 54] width 158 height 17
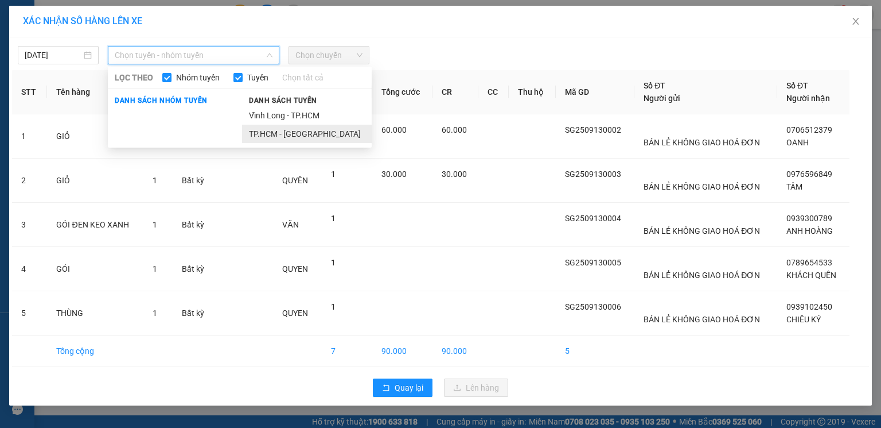
click at [290, 132] on li "TP.HCM - [GEOGRAPHIC_DATA]" at bounding box center [307, 134] width 130 height 18
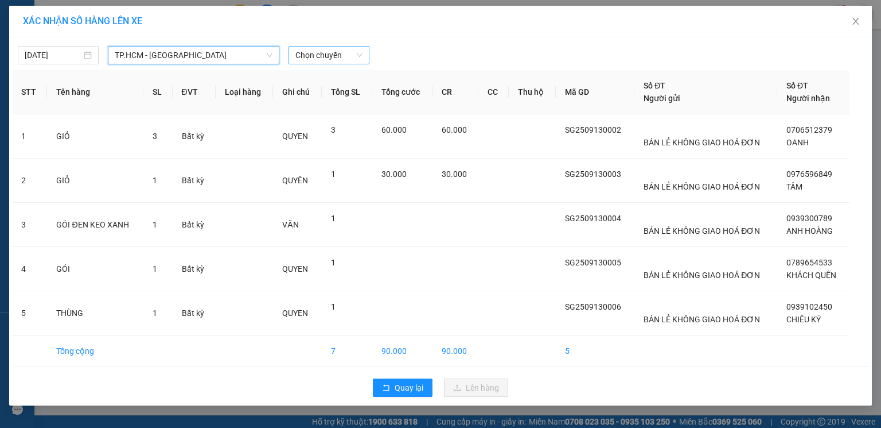
click at [333, 51] on span "Chọn chuyến" at bounding box center [329, 54] width 67 height 17
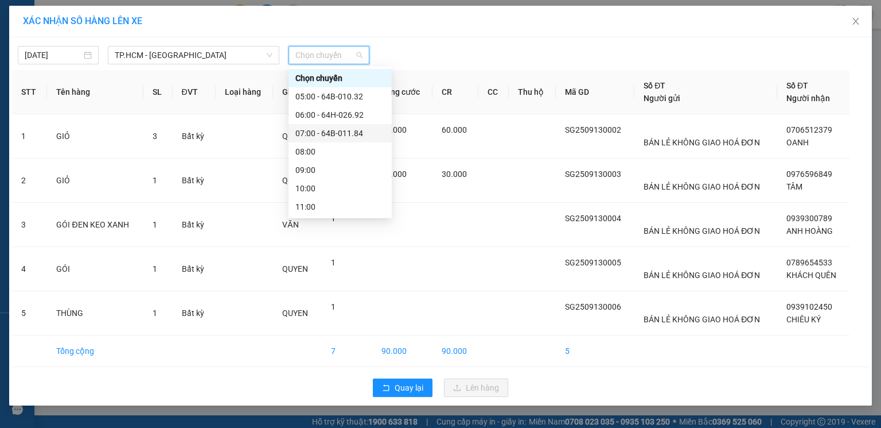
click at [343, 131] on div "07:00 - 64B-011.84" at bounding box center [341, 133] width 90 height 13
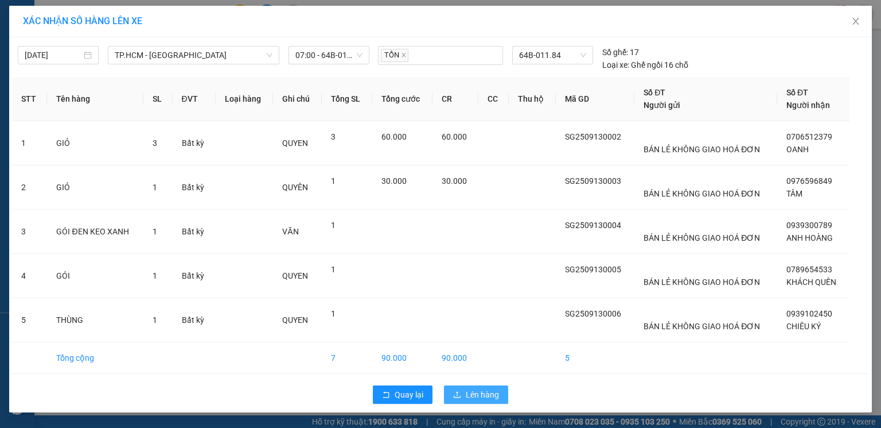
click at [488, 394] on span "Lên hàng" at bounding box center [482, 394] width 33 height 13
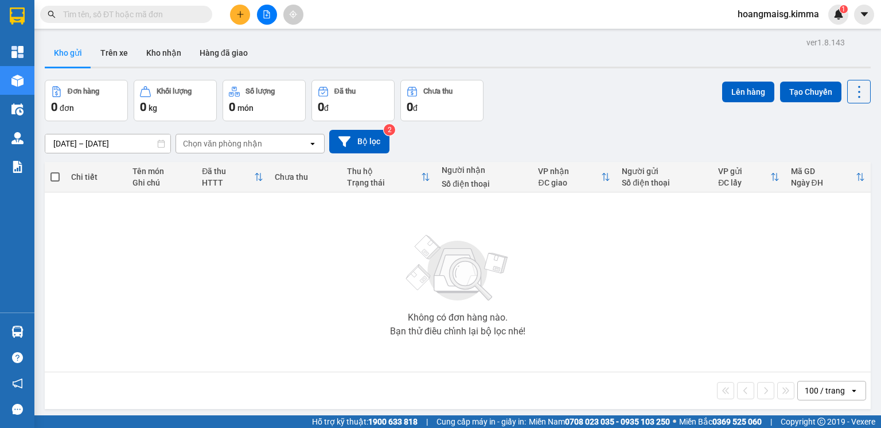
click at [239, 12] on icon "plus" at bounding box center [240, 14] width 8 height 8
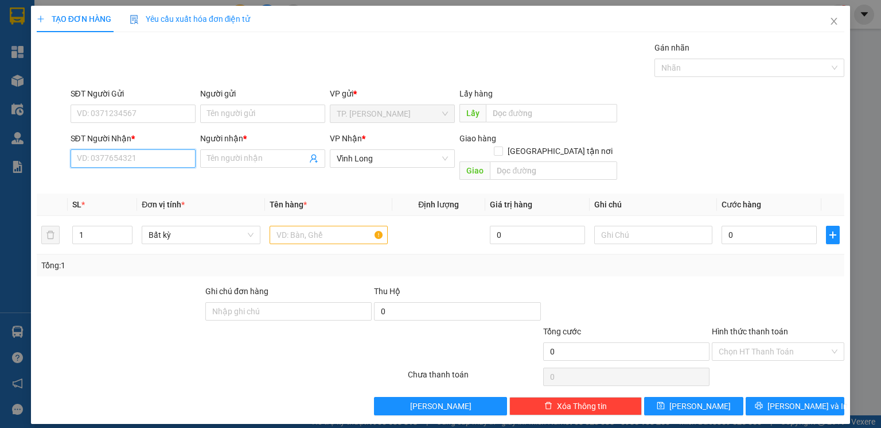
click at [167, 151] on input "SĐT Người Nhận *" at bounding box center [133, 158] width 125 height 18
click at [123, 178] on div "0919999272 - [PERSON_NAME]" at bounding box center [133, 181] width 113 height 13
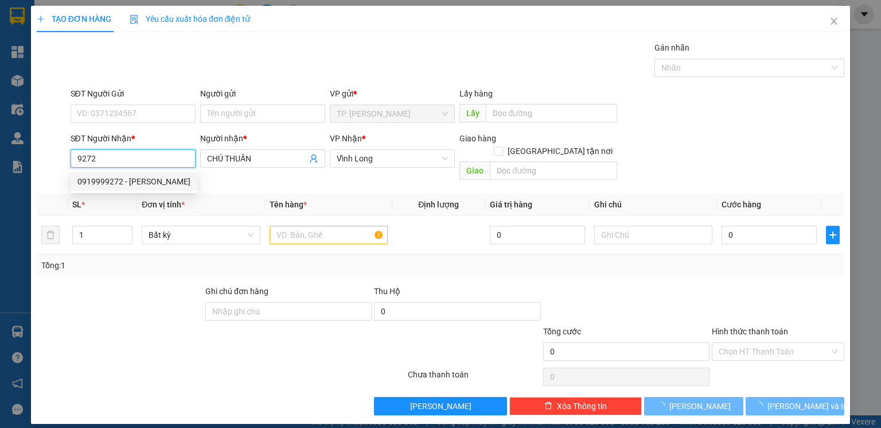
type input "0919999272"
type input "CHÚ THUẤN"
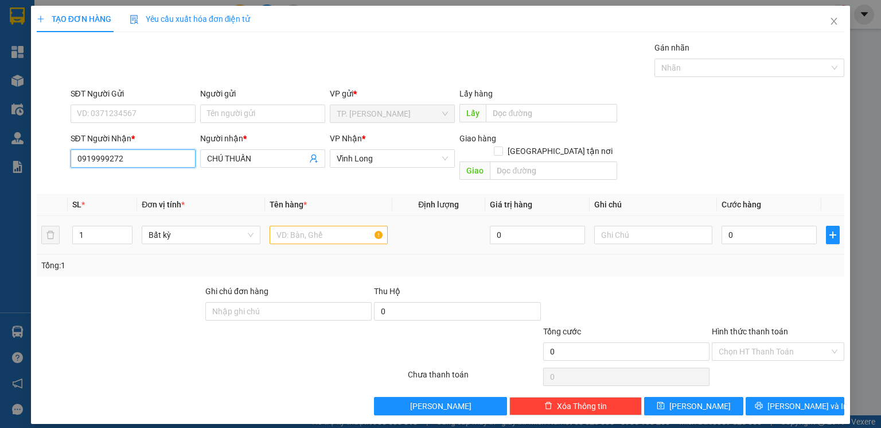
type input "0919999272"
click at [335, 226] on input "text" at bounding box center [329, 235] width 118 height 18
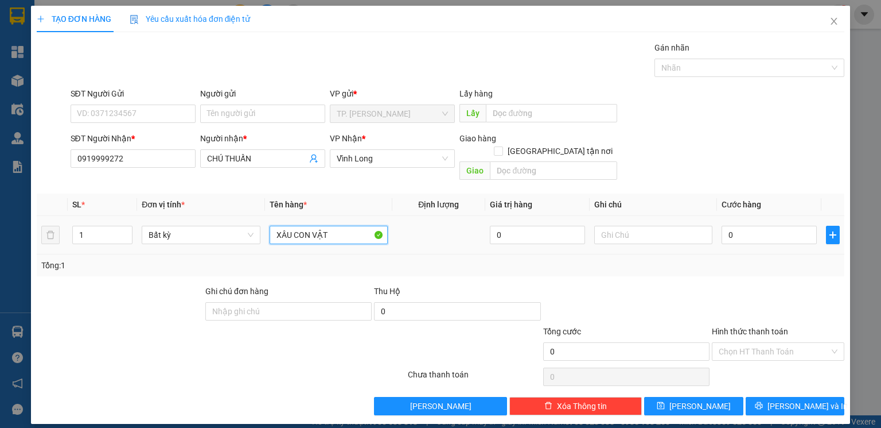
type input "XÂU CON VẬT"
click at [646, 228] on div at bounding box center [654, 234] width 118 height 23
click at [650, 226] on input "text" at bounding box center [654, 235] width 118 height 18
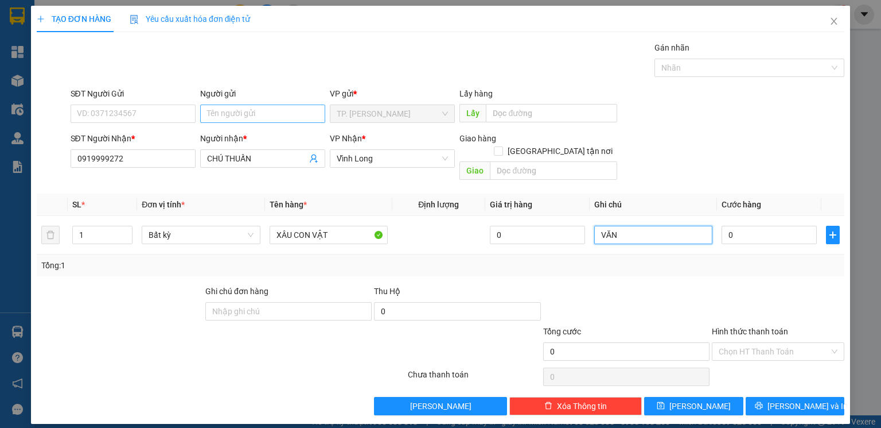
type input "VĂN"
click at [218, 114] on input "Người gửi" at bounding box center [262, 113] width 125 height 18
type input "BA"
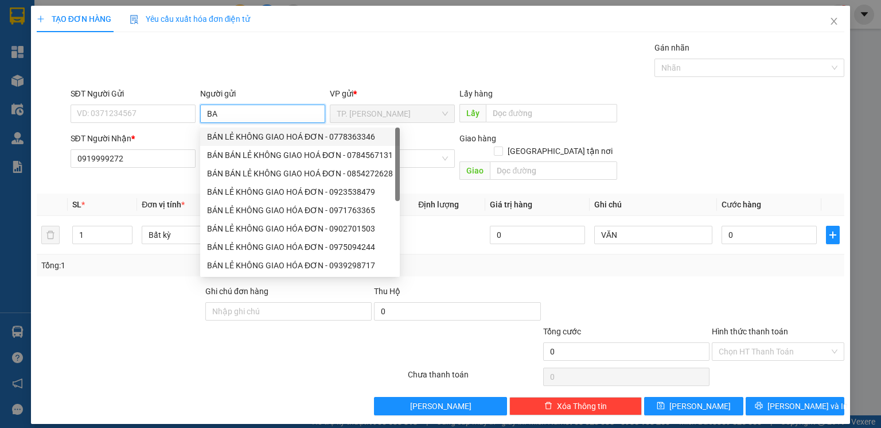
click at [237, 137] on div "BÁN LẺ KHÔNG GIAO HOÁ ĐƠN - 0778363346" at bounding box center [300, 136] width 186 height 13
type input "0778363346"
type input "BÁN LẺ KHÔNG GIAO HOÁ ĐƠN"
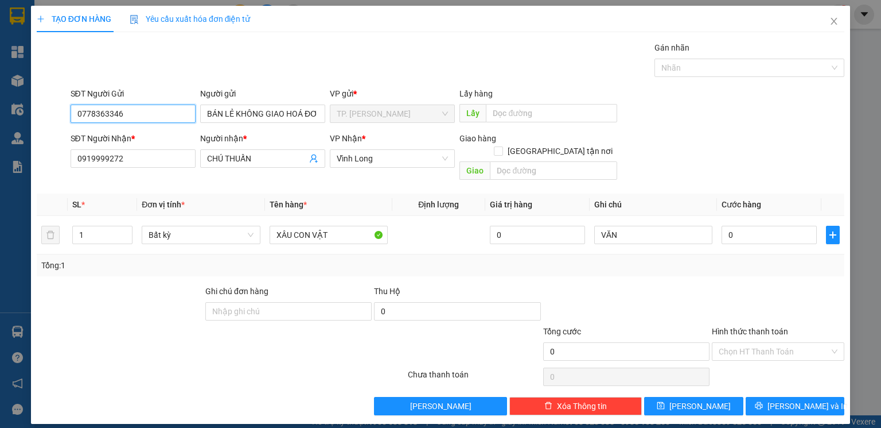
click at [147, 110] on input "0778363346" at bounding box center [133, 113] width 125 height 18
type input "0"
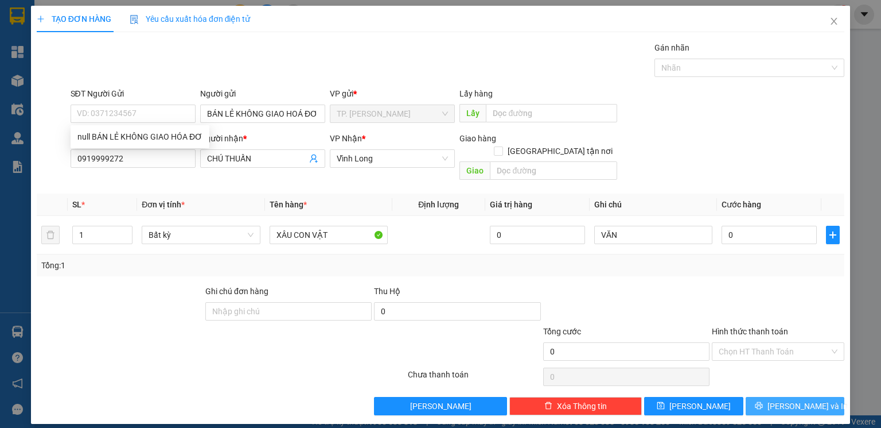
click at [806, 399] on span "[PERSON_NAME] và In" at bounding box center [808, 405] width 80 height 13
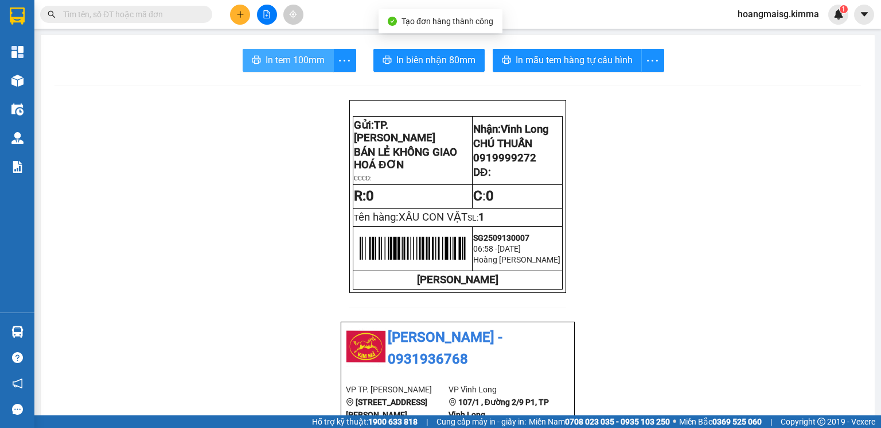
click at [277, 52] on button "In tem 100mm" at bounding box center [288, 60] width 91 height 23
click at [266, 53] on span "In tem 100mm" at bounding box center [295, 60] width 59 height 14
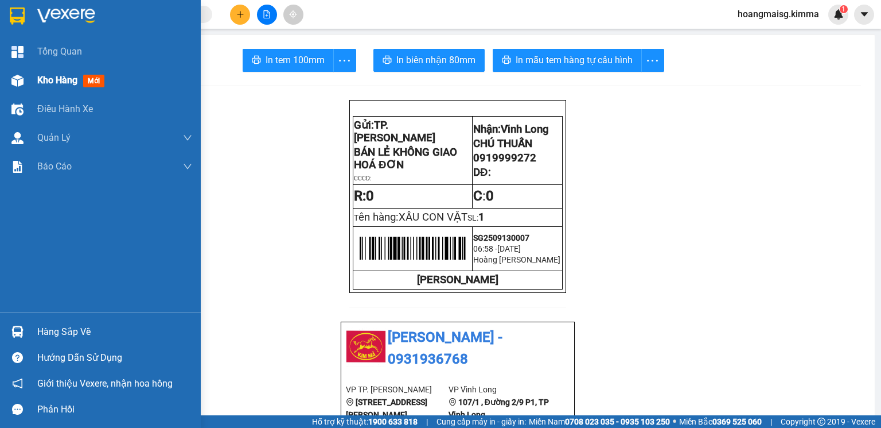
click at [14, 76] on img at bounding box center [17, 81] width 12 height 12
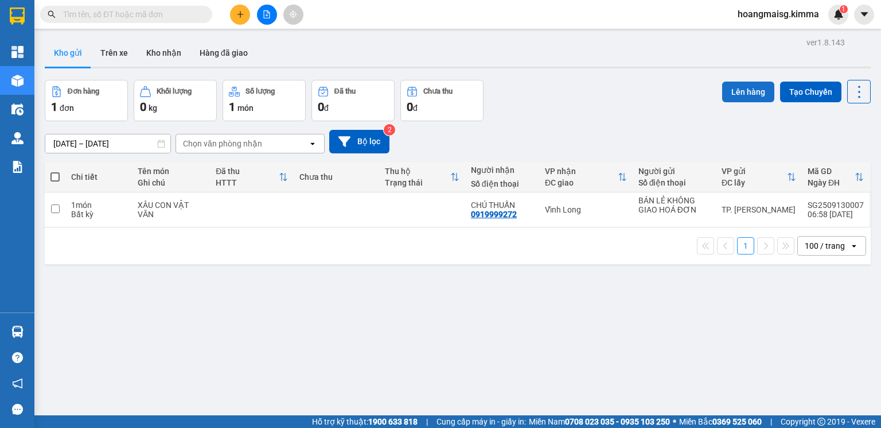
click at [723, 90] on button "Lên hàng" at bounding box center [749, 91] width 52 height 21
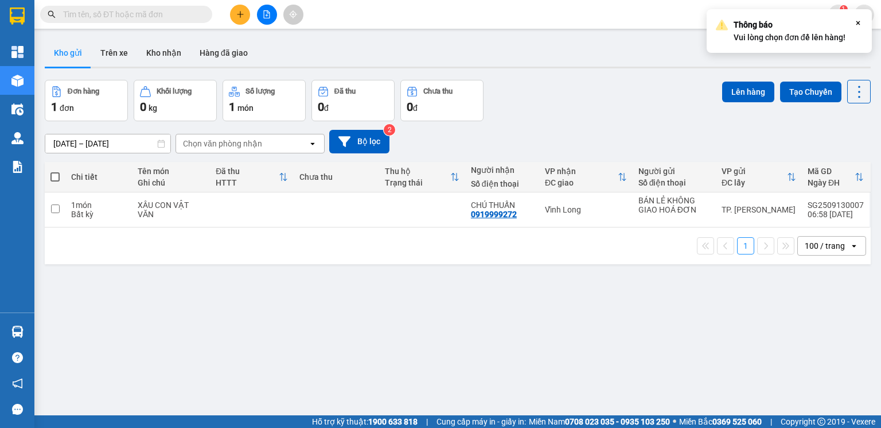
click at [59, 182] on label at bounding box center [55, 176] width 9 height 11
click at [55, 171] on input "checkbox" at bounding box center [55, 171] width 0 height 0
checkbox input "true"
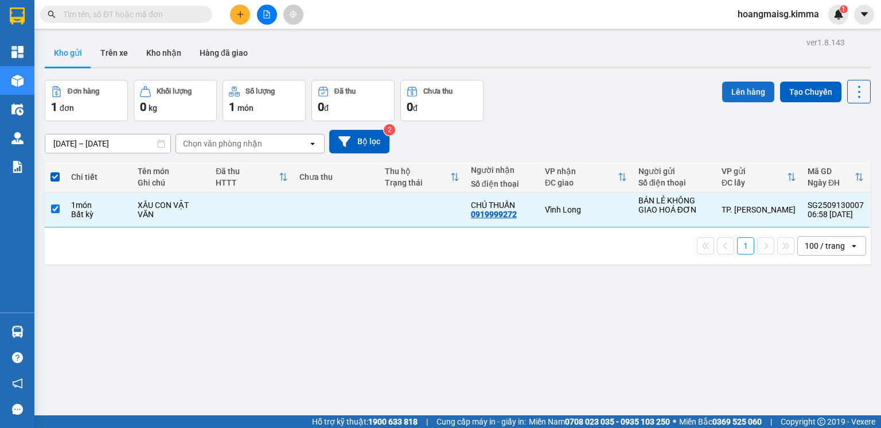
click at [750, 92] on button "Lên hàng" at bounding box center [749, 91] width 52 height 21
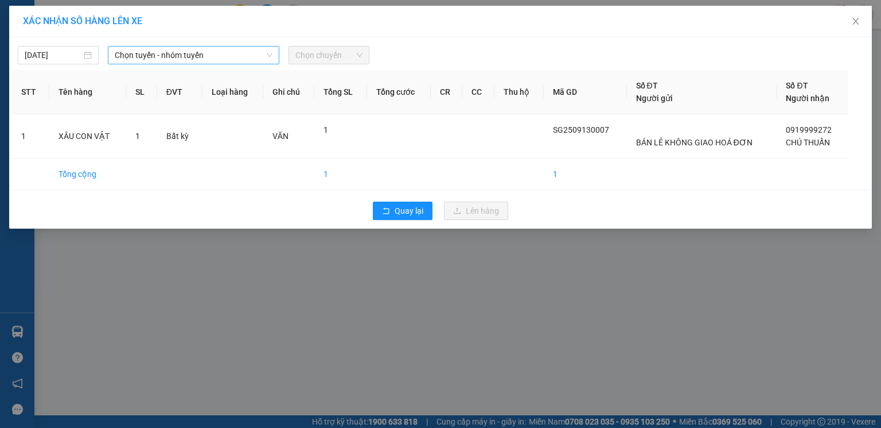
click at [172, 55] on span "Chọn tuyến - nhóm tuyến" at bounding box center [194, 54] width 158 height 17
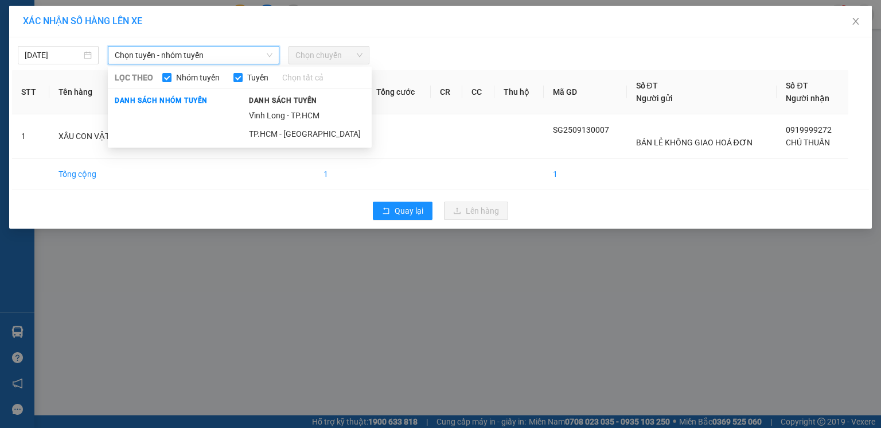
drag, startPoint x: 181, startPoint y: 23, endPoint x: 90, endPoint y: 47, distance: 94.9
click at [180, 24] on div "XÁC NHẬN SỐ HÀNG LÊN XE" at bounding box center [441, 21] width 836 height 13
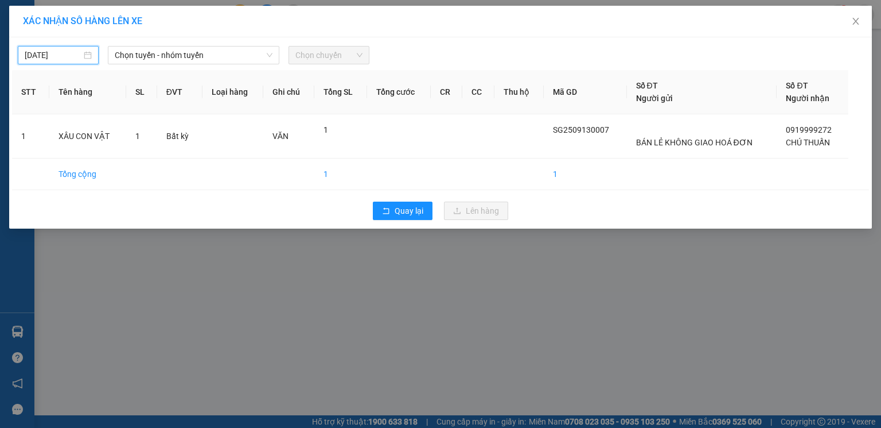
click at [72, 54] on input "[DATE]" at bounding box center [53, 55] width 57 height 13
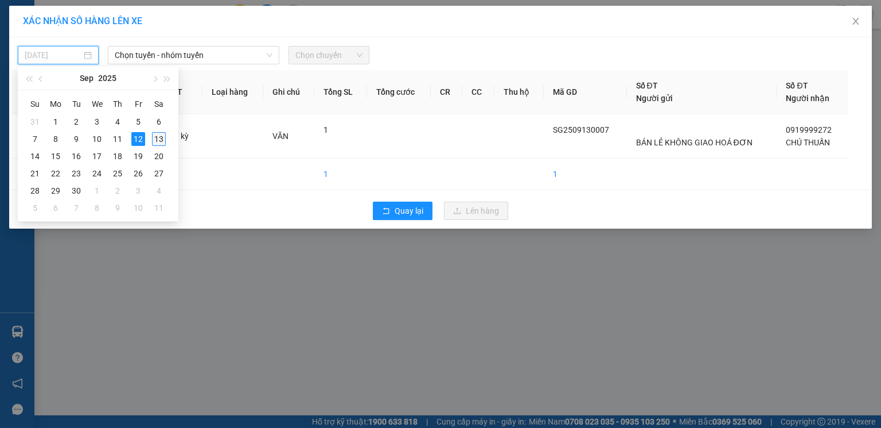
click at [155, 134] on div "13" at bounding box center [159, 139] width 14 height 14
type input "[DATE]"
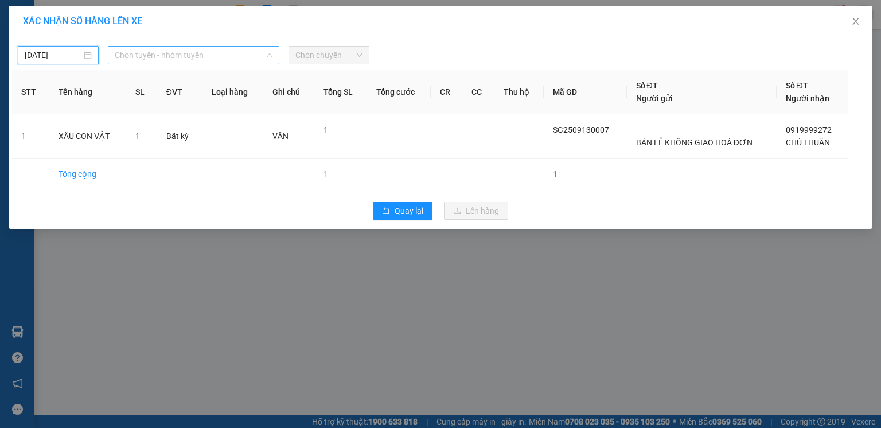
click at [204, 56] on span "Chọn tuyến - nhóm tuyến" at bounding box center [194, 54] width 158 height 17
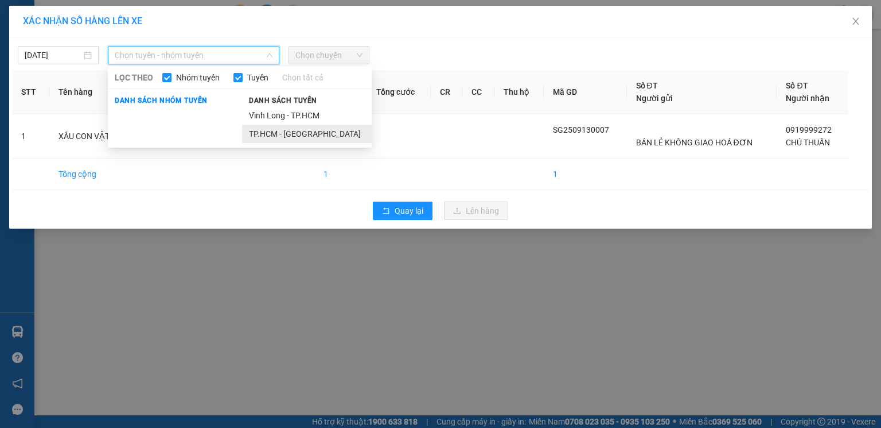
click at [301, 136] on li "TP.HCM - [GEOGRAPHIC_DATA]" at bounding box center [307, 134] width 130 height 18
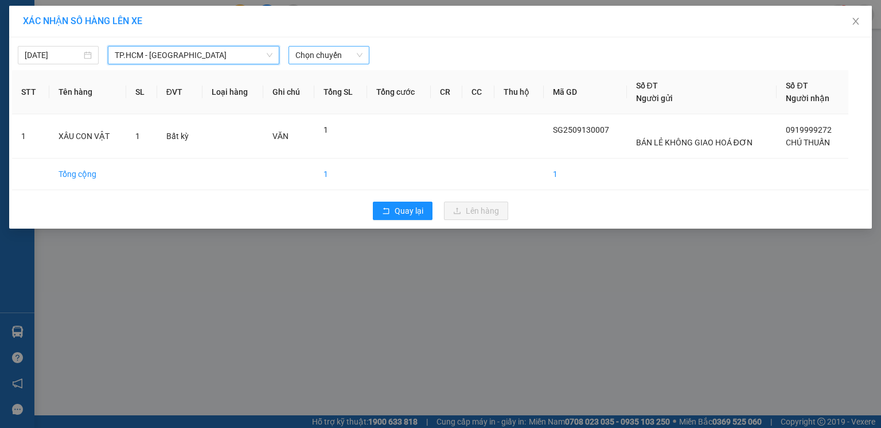
click at [309, 59] on span "Chọn chuyến" at bounding box center [329, 54] width 67 height 17
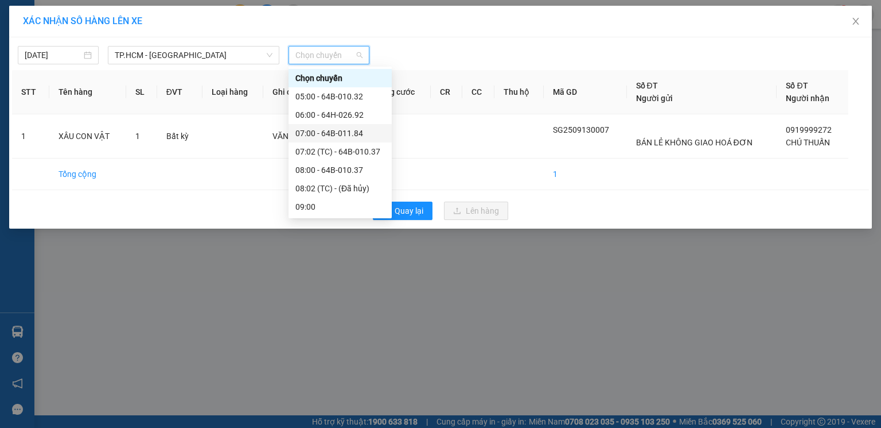
click at [340, 133] on div "07:00 - 64B-011.84" at bounding box center [341, 133] width 90 height 13
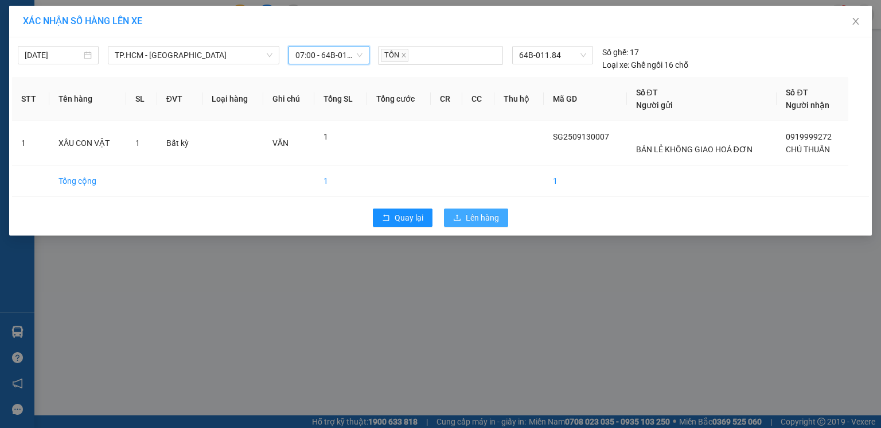
click at [480, 213] on span "Lên hàng" at bounding box center [482, 217] width 33 height 13
